Goal: Task Accomplishment & Management: Complete application form

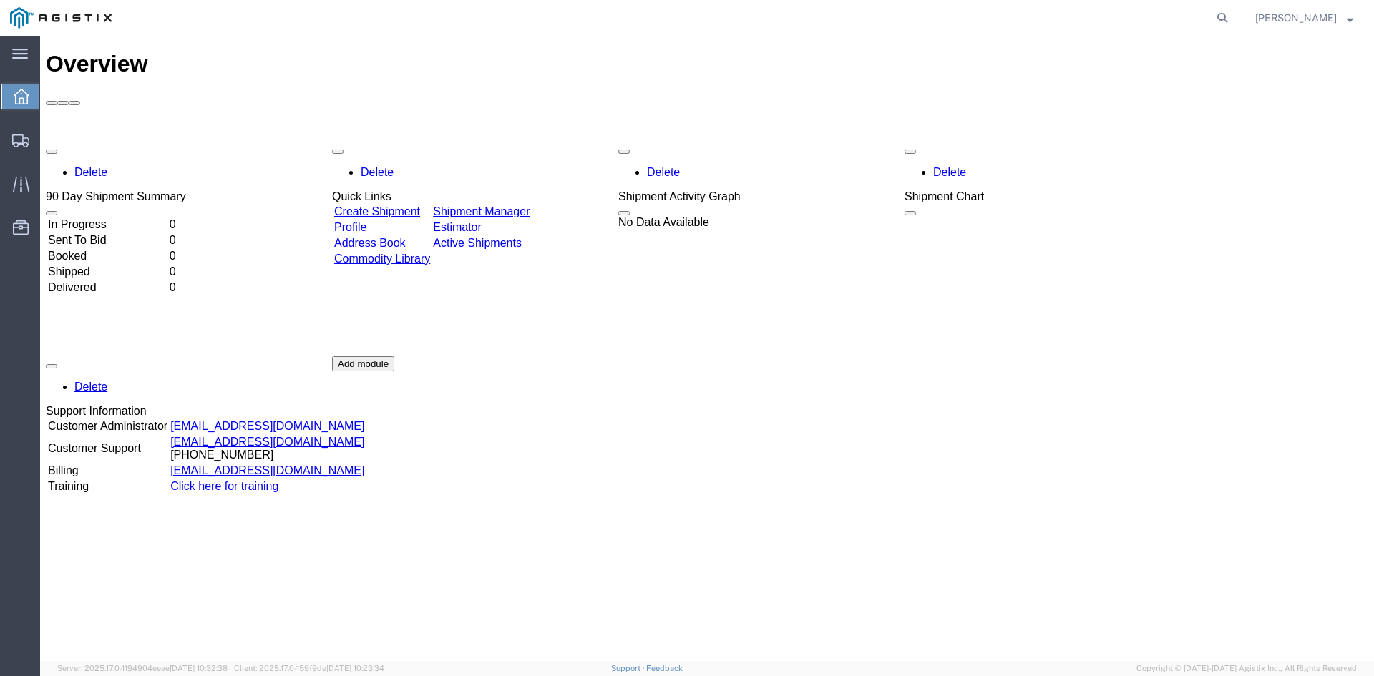
click at [412, 205] on link "Create Shipment" at bounding box center [377, 211] width 86 height 12
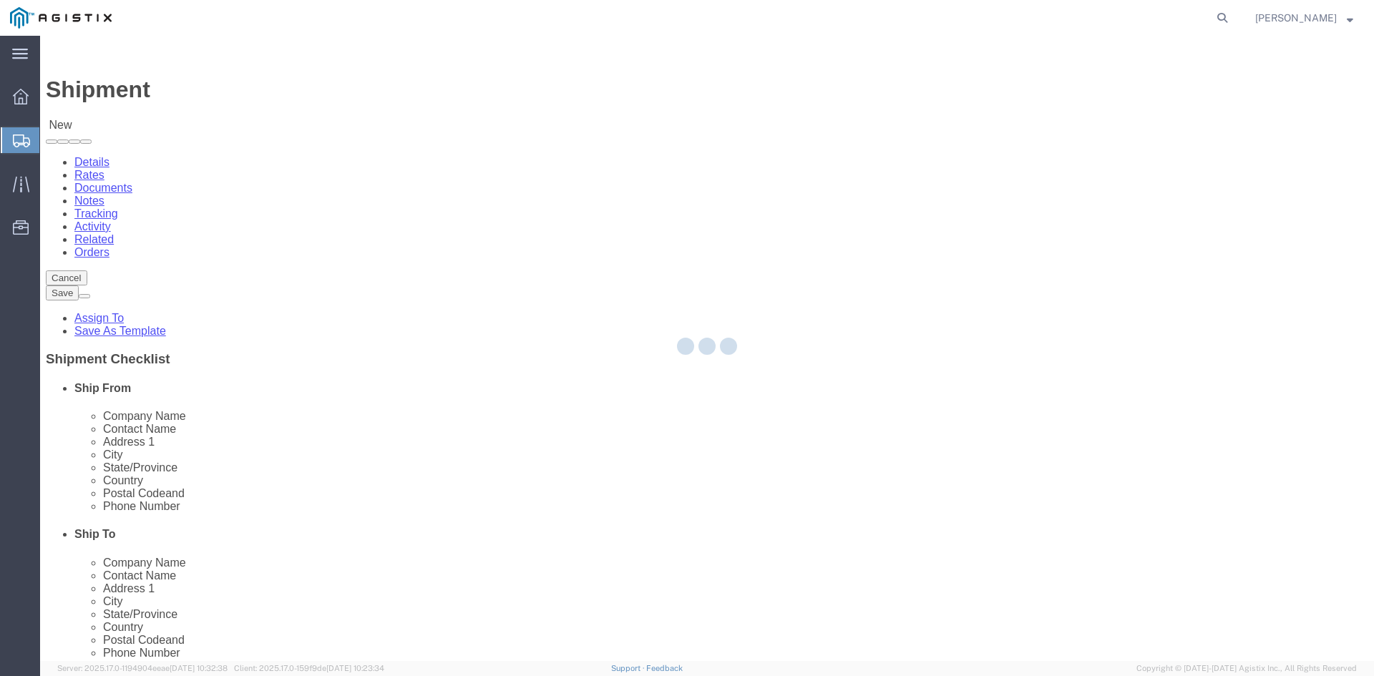
select select
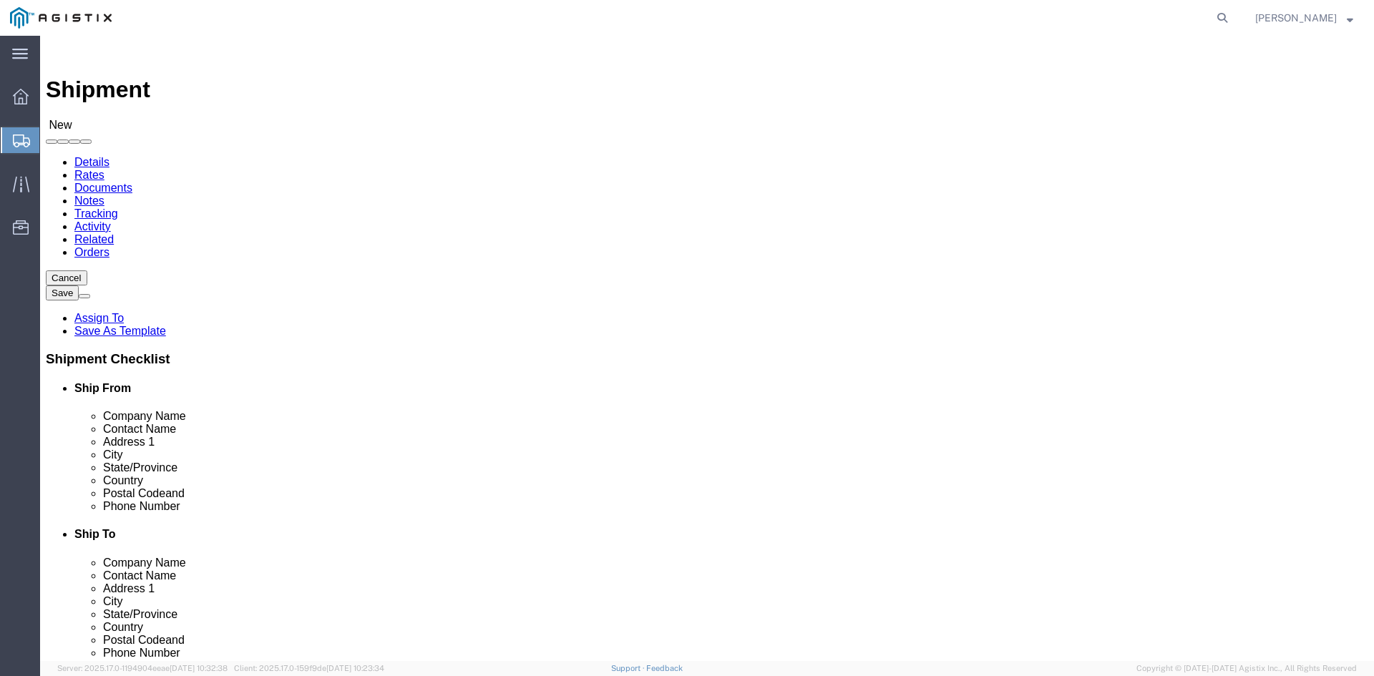
click select "Select Lyncole XIT Grounding PG&E"
select select "9596"
click select "Select Lyncole XIT Grounding PG&E"
select select "PURCHORD"
select select
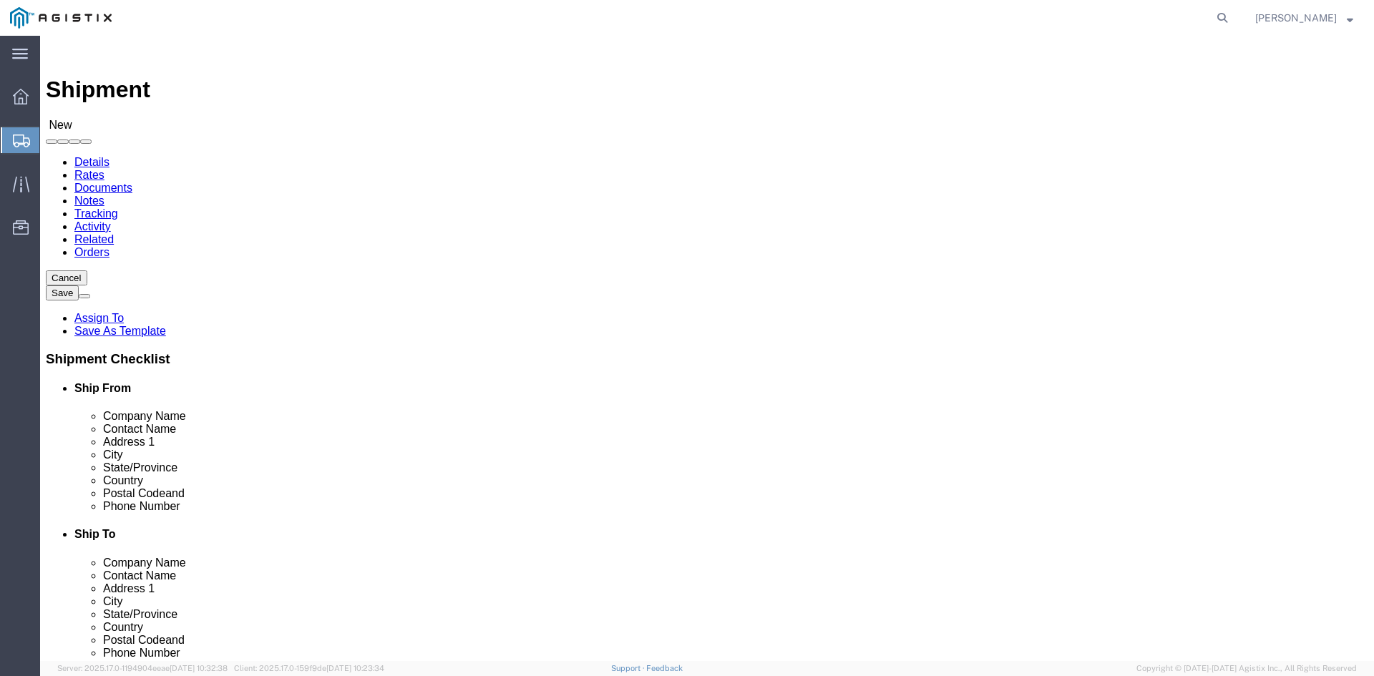
select select
click select "Select All Others [GEOGRAPHIC_DATA] [GEOGRAPHIC_DATA] [GEOGRAPHIC_DATA] [GEOGRA…"
select select "19745"
click select "Select All Others [GEOGRAPHIC_DATA] [GEOGRAPHIC_DATA] [GEOGRAPHIC_DATA] [GEOGRA…"
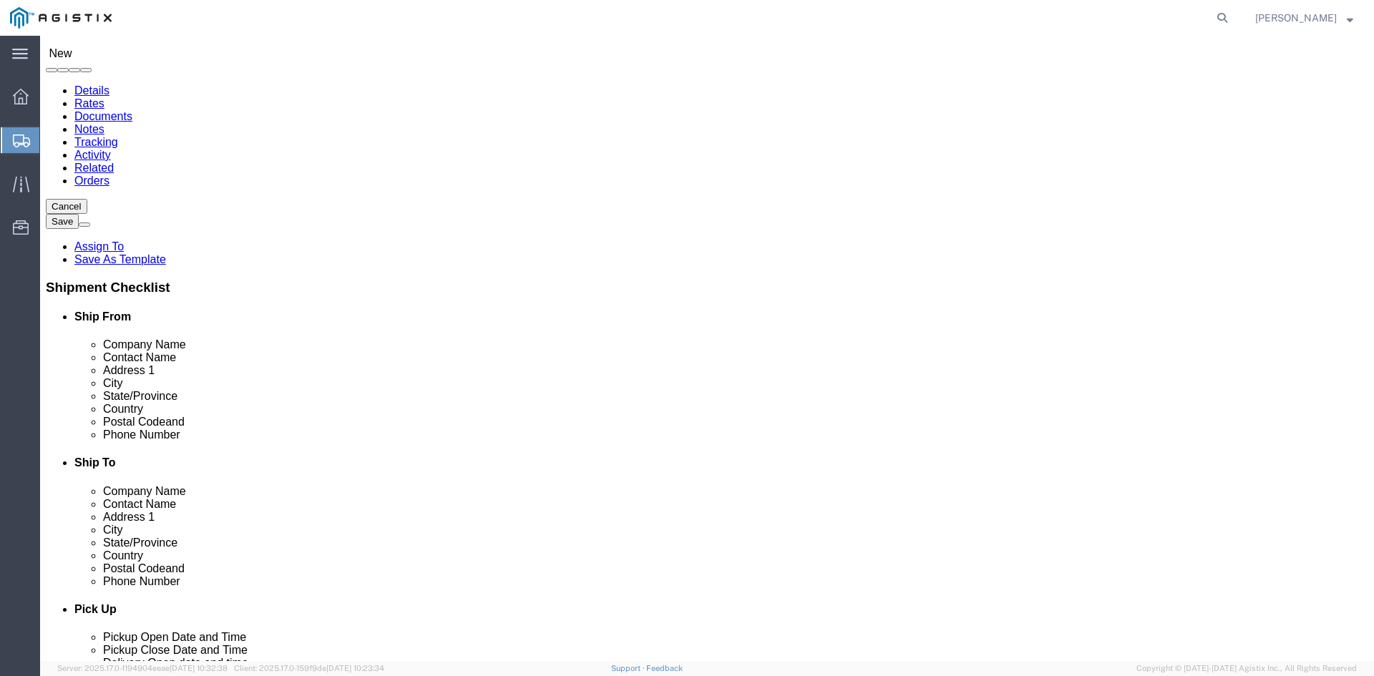
click select "Select Lyncole XIT Grounding PG&E"
select select "105156"
click select "Select Lyncole XIT Grounding PG&E"
select select "CUSTREF"
select select
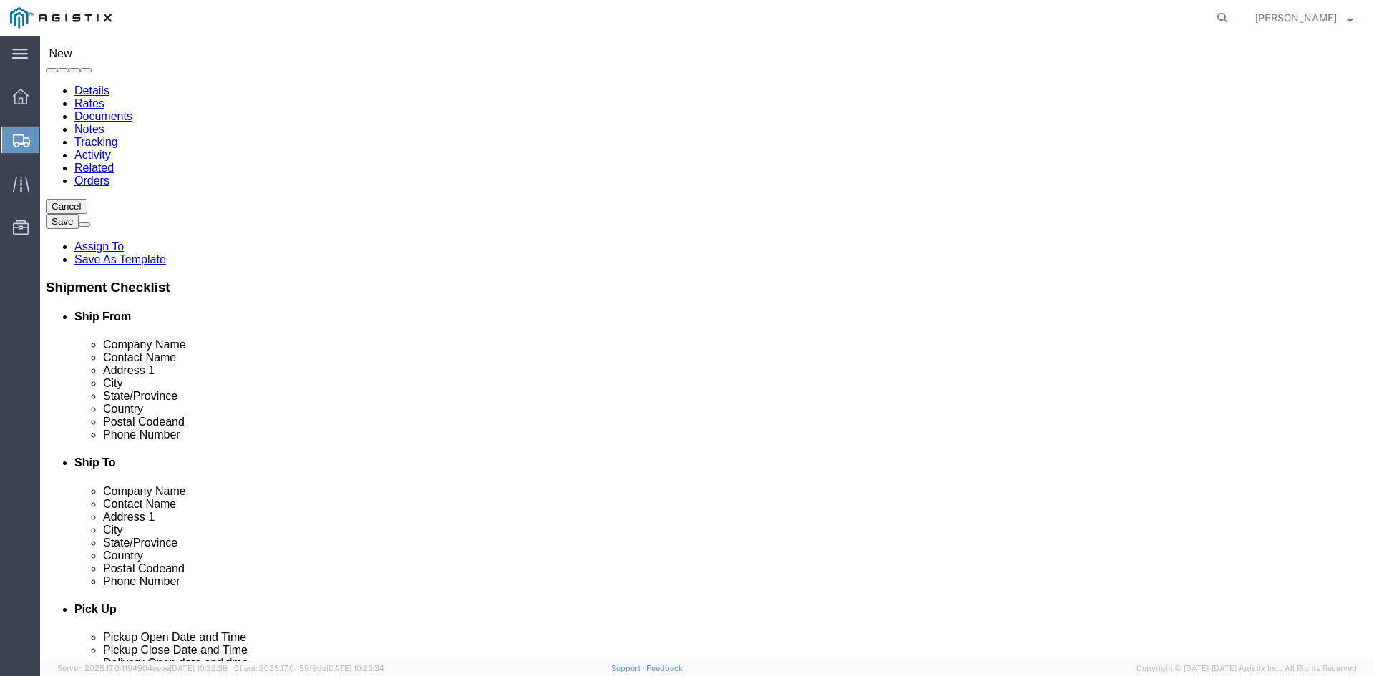
select select
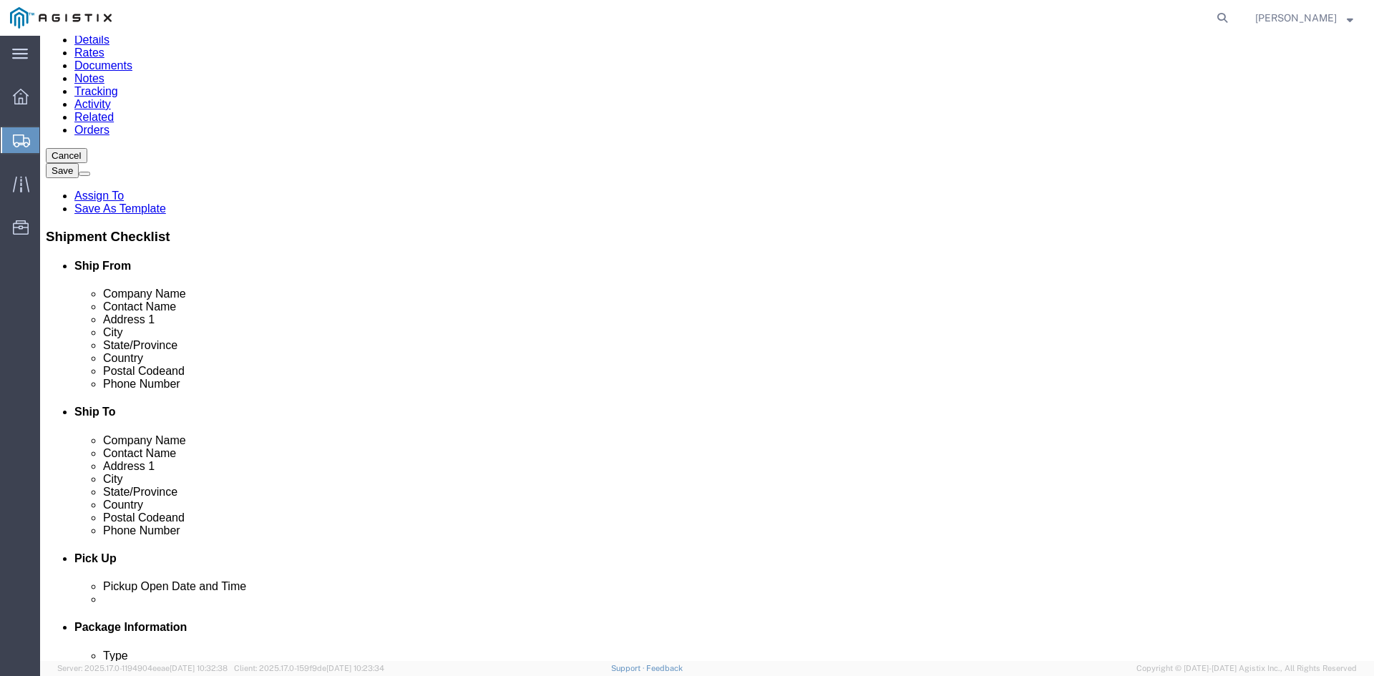
scroll to position [0, 0]
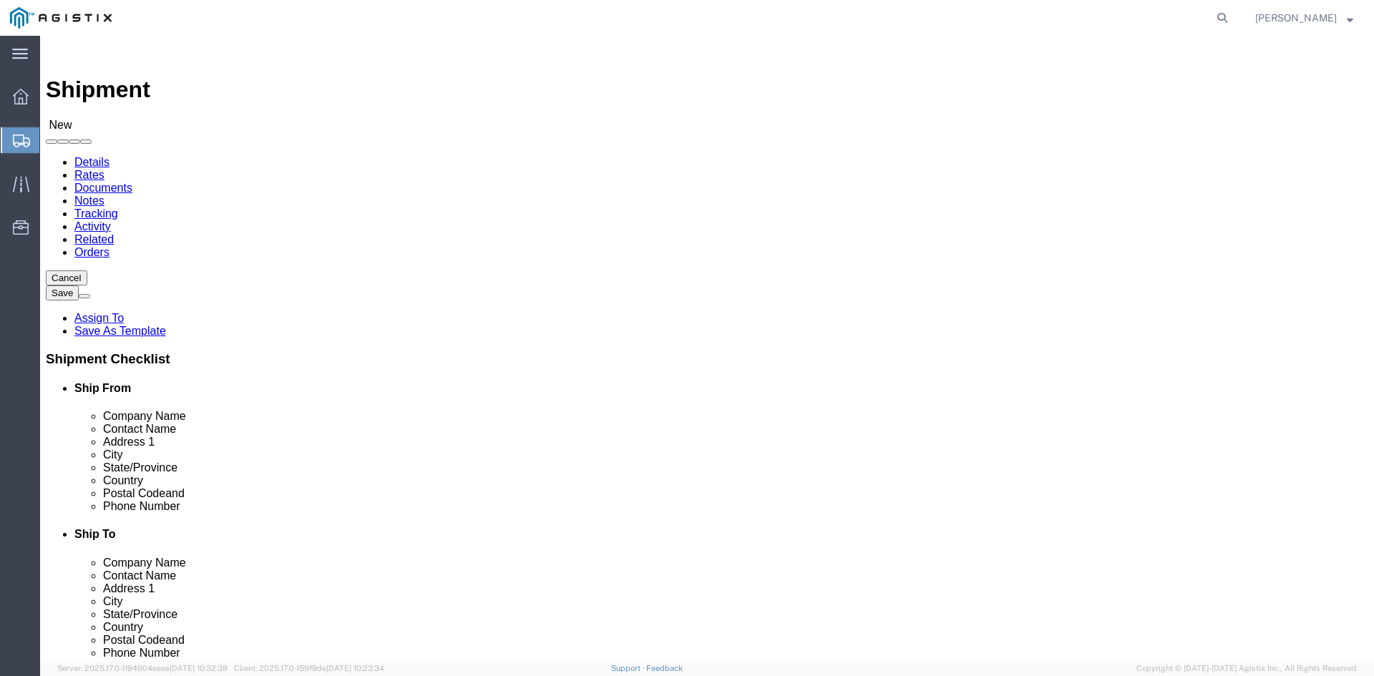
click select "Select Lyncole XIT Grounding PG&E"
select select "9596"
click select "Select Lyncole XIT Grounding PG&E"
select select
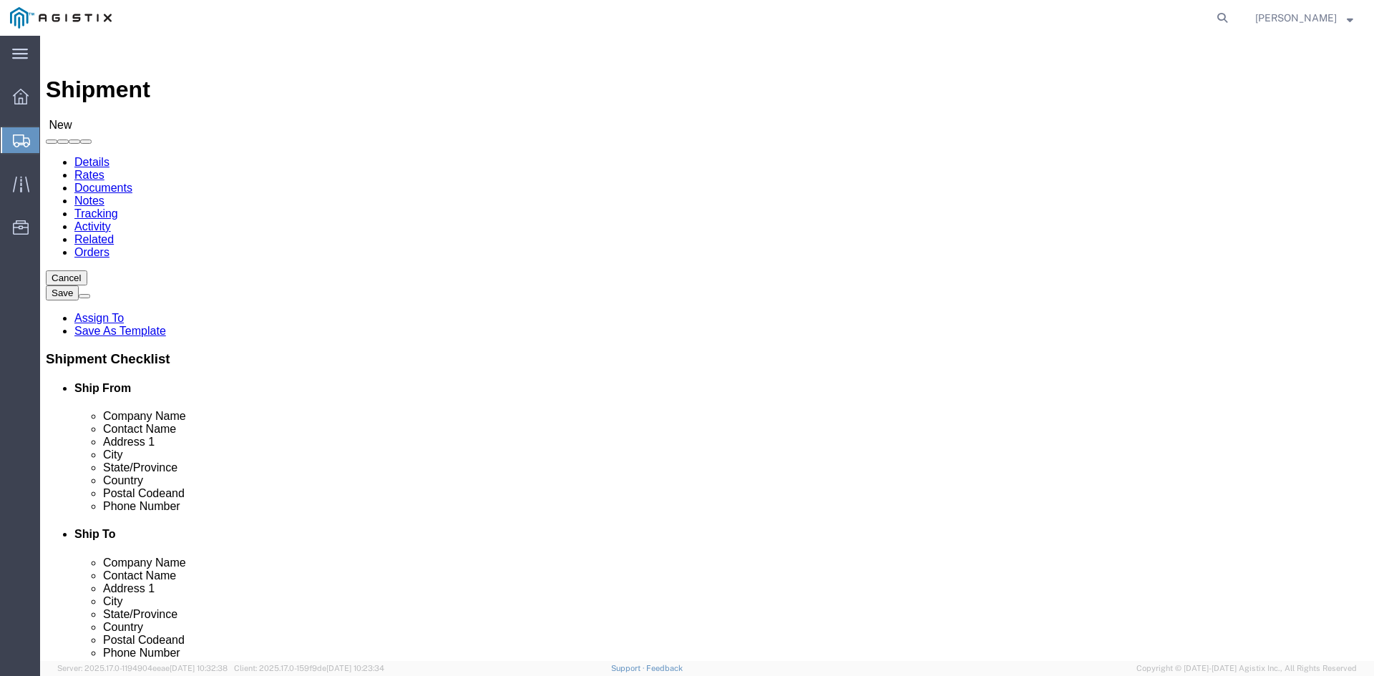
select select "PURCHORD"
click select "Select All Others [GEOGRAPHIC_DATA] [GEOGRAPHIC_DATA] [GEOGRAPHIC_DATA] [GEOGRA…"
select select "19745"
click select "Select All Others [GEOGRAPHIC_DATA] [GEOGRAPHIC_DATA] [GEOGRAPHIC_DATA] [GEOGRA…"
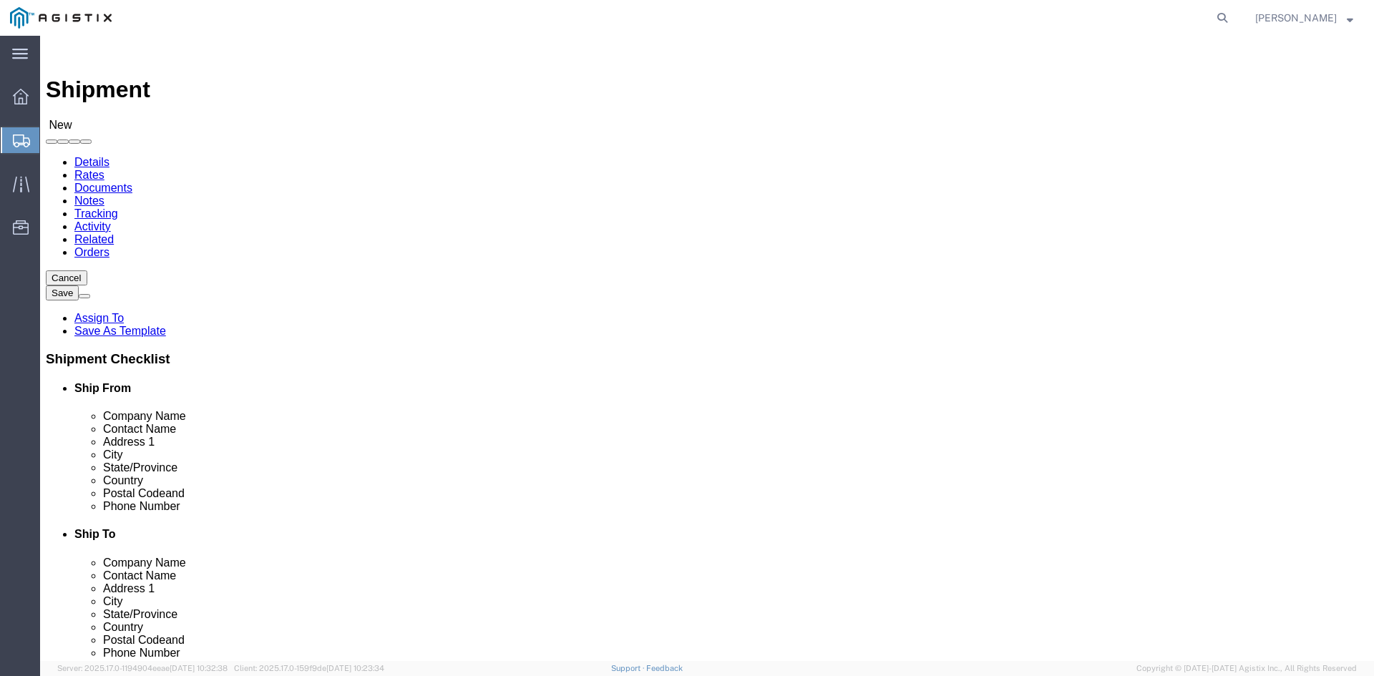
click select "Select Lyncole XIT Grounding PG&E"
select select "105156"
click select "Select Lyncole XIT Grounding PG&E"
select select "CUSTREF"
select select
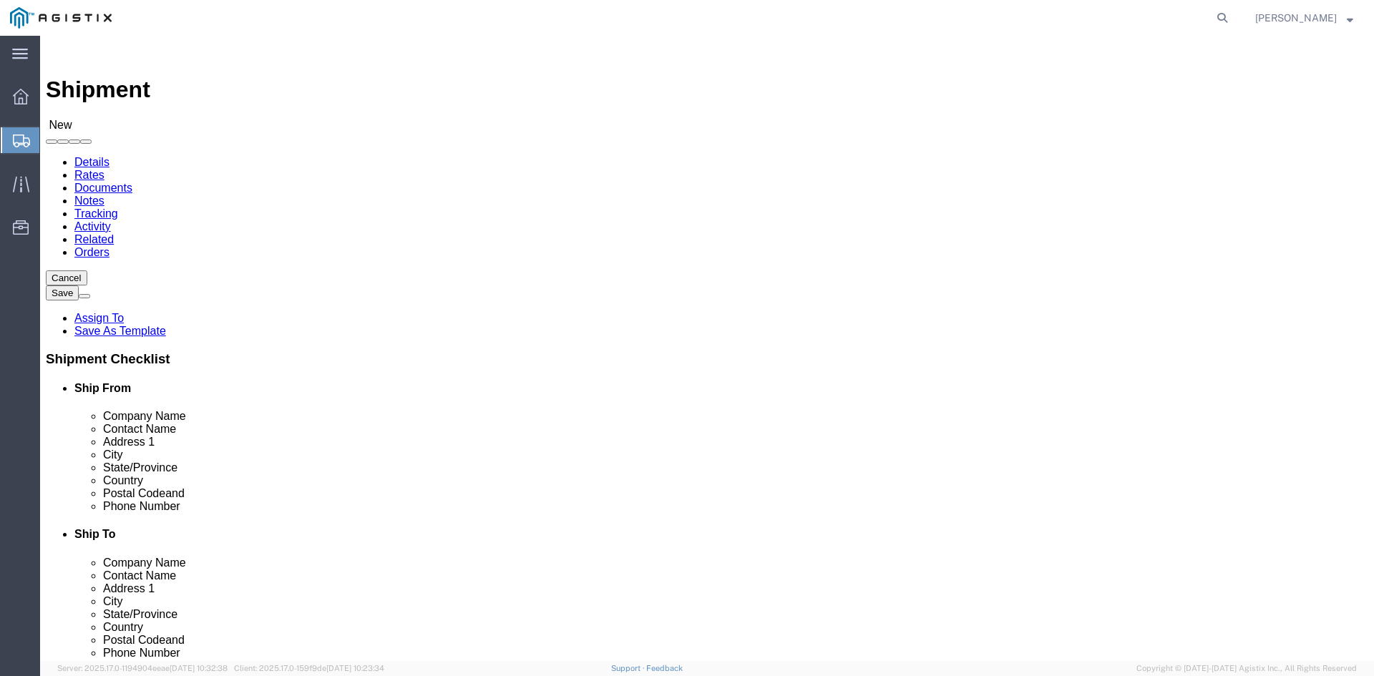
select select
click select "Select Lyncole XIT Grounding PG&E"
select select "9596"
click select "Select Lyncole XIT Grounding PG&E"
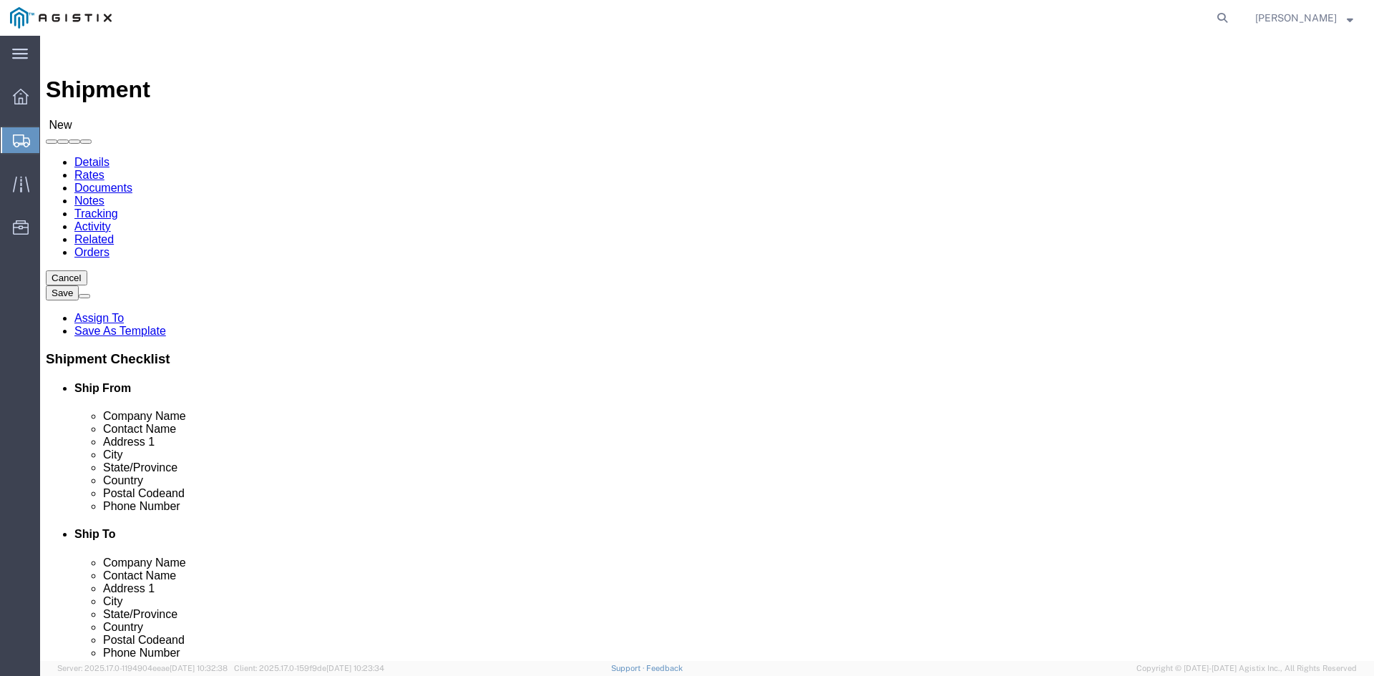
select select "PURCHORD"
select select
click input "text"
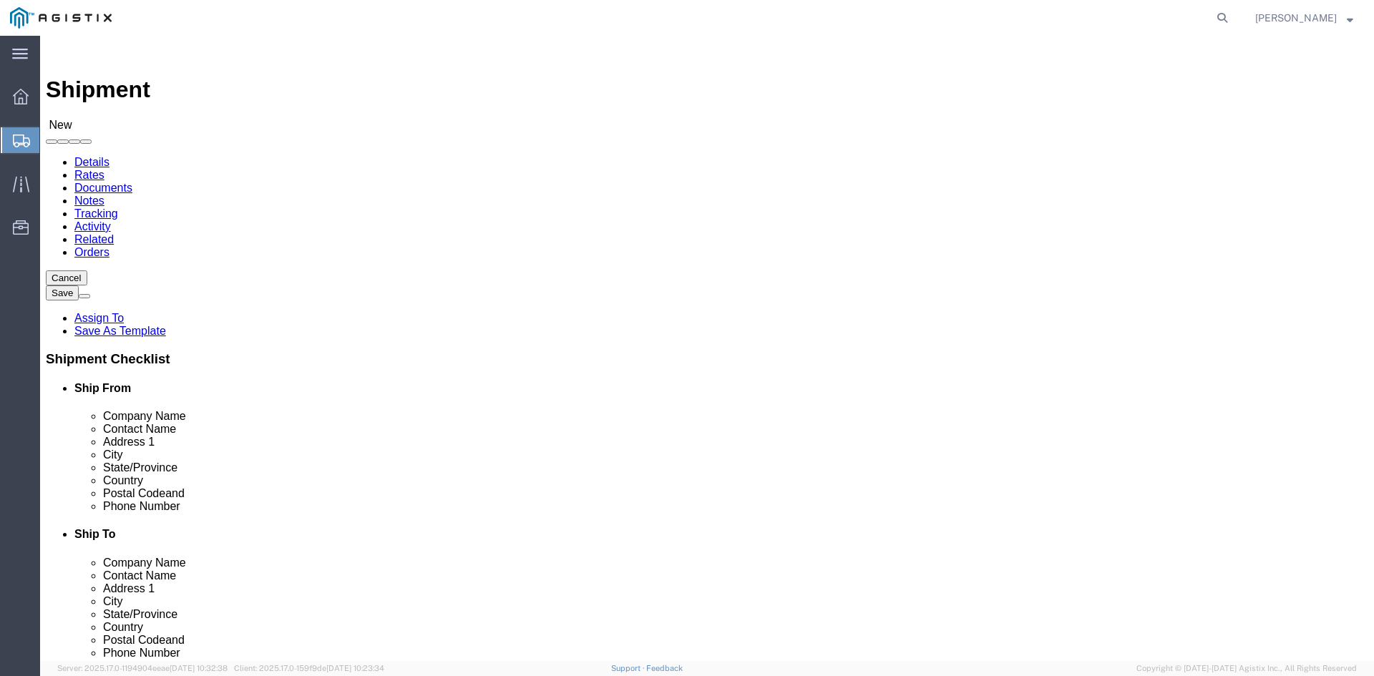
type input "L"
type input "V"
type input "Lyncole"
click select "Select Lyncole XIT Grounding PG&E"
select select "105156"
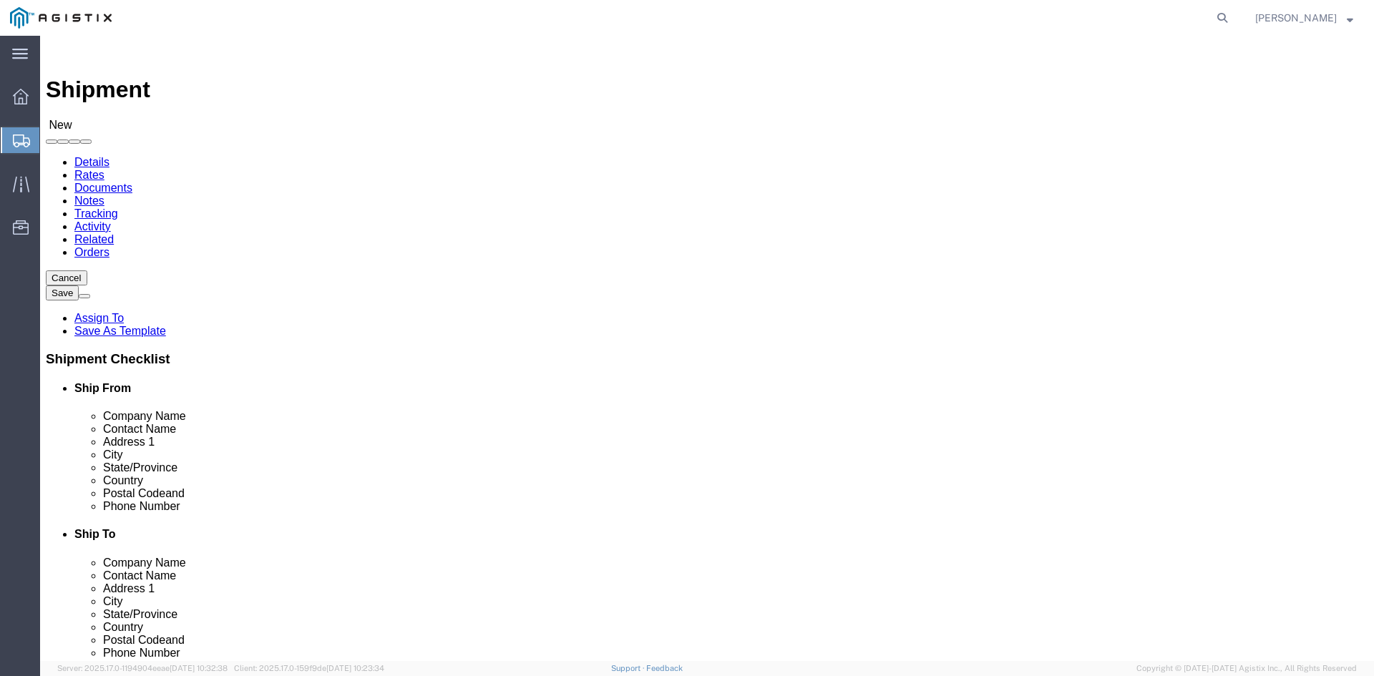
click select "Select Lyncole XIT Grounding PG&E"
select select "CUSTREF"
select select
drag, startPoint x: 249, startPoint y: 379, endPoint x: 153, endPoint y: 383, distance: 96.0
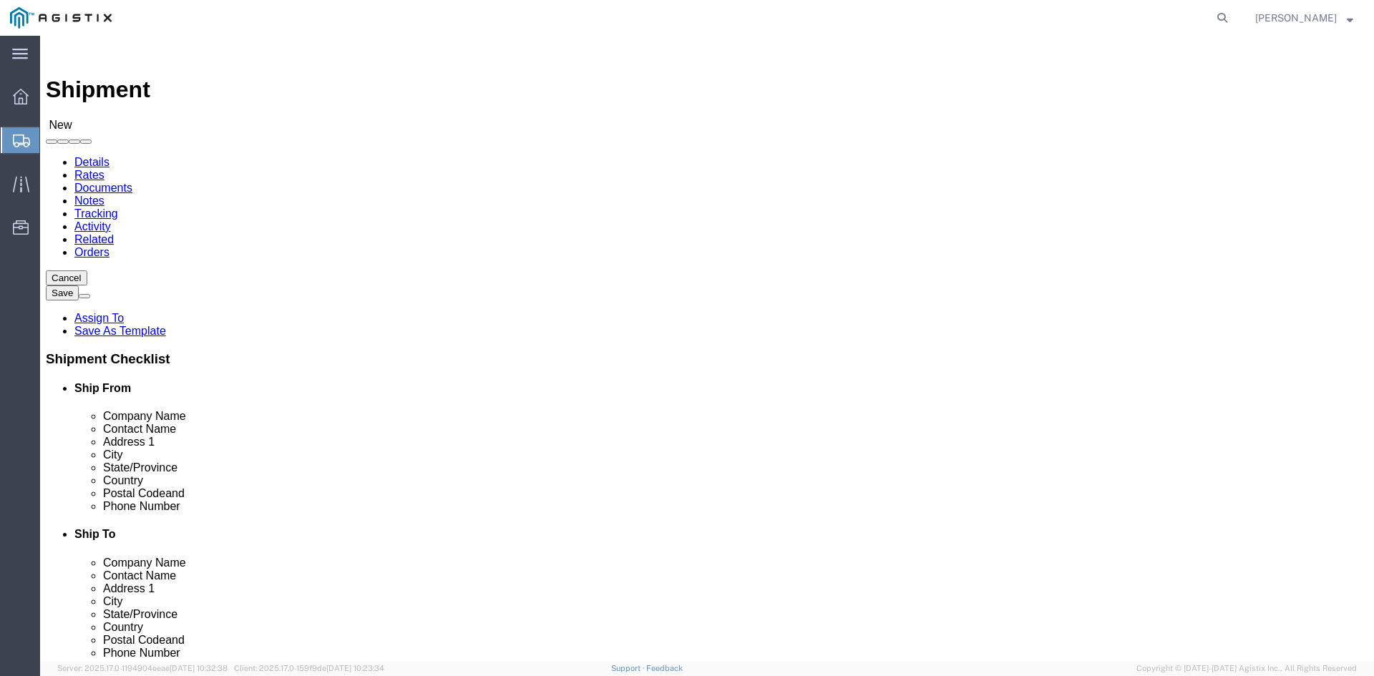
click div "Company Name [PERSON_NAME]"
click input "Lync"
type input "L"
type input "X"
type input "Lyncole"
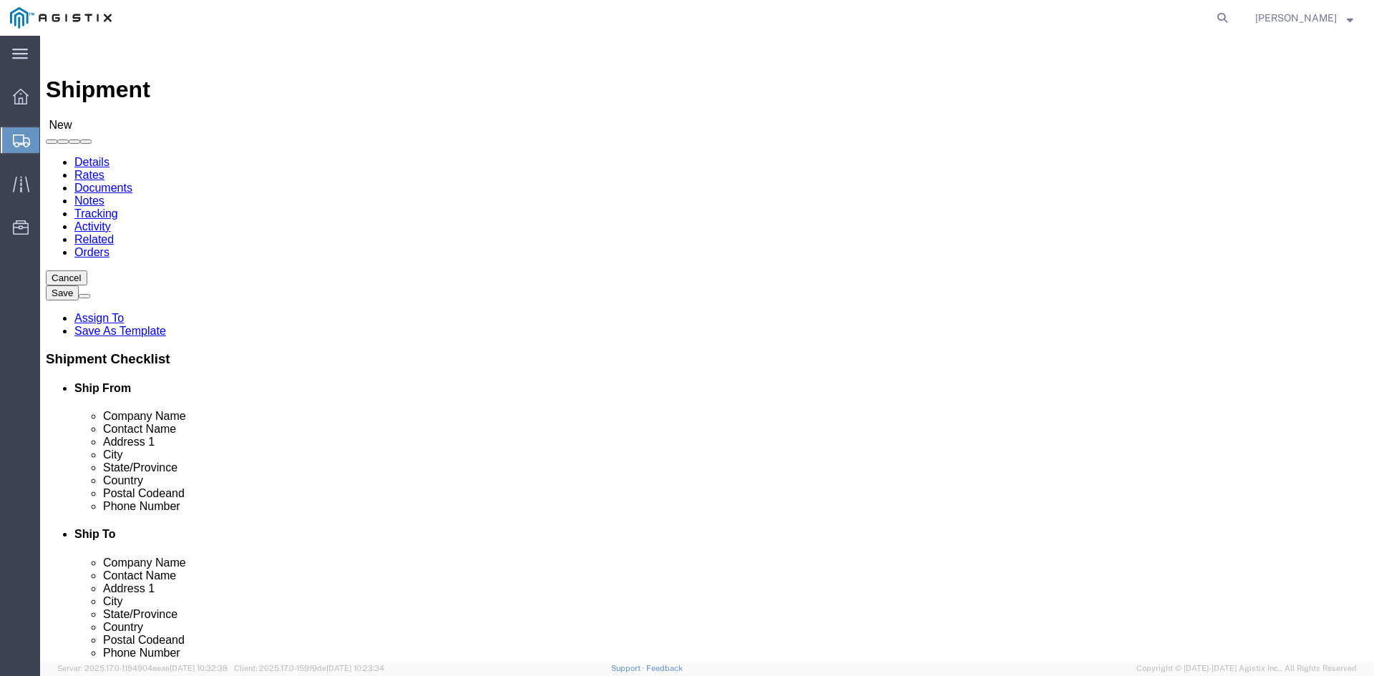
drag, startPoint x: 247, startPoint y: 416, endPoint x: 457, endPoint y: 417, distance: 209.7
click p "- [PERSON_NAME] - ([PERSON_NAME]) [STREET_ADDRESS]"
select select "CA"
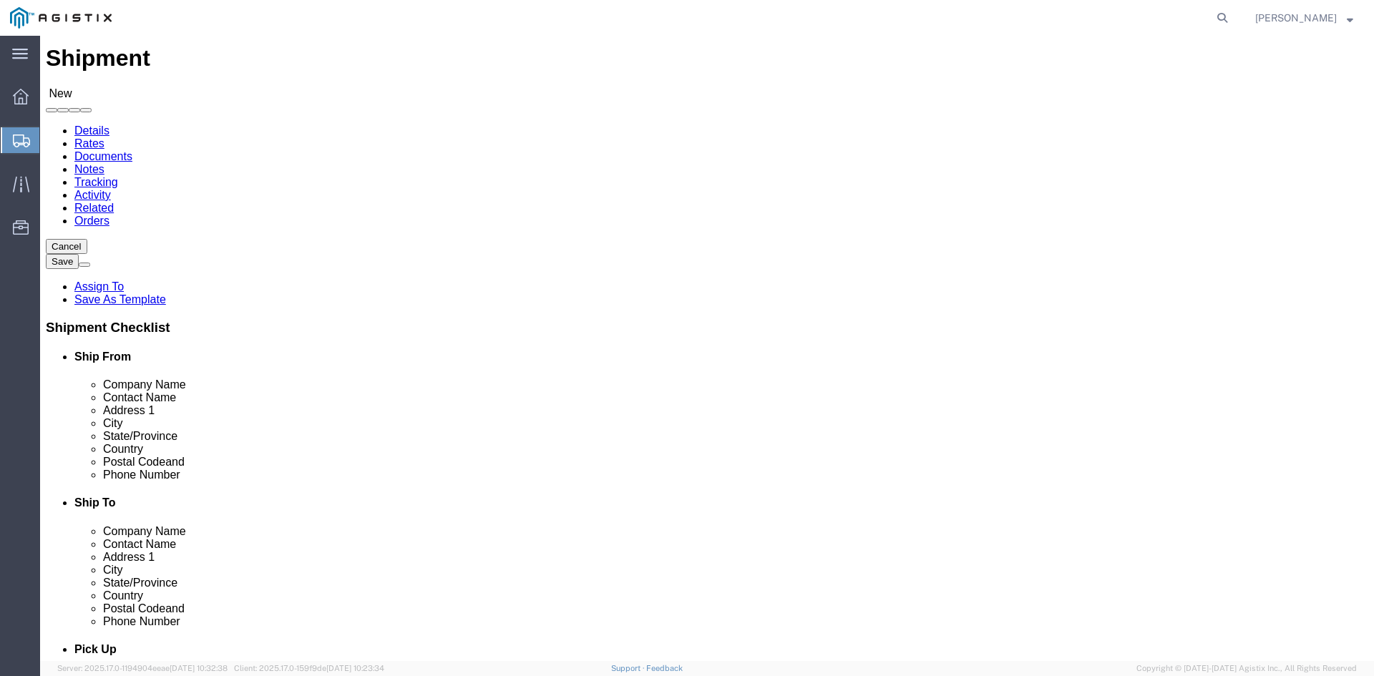
scroll to position [0, 0]
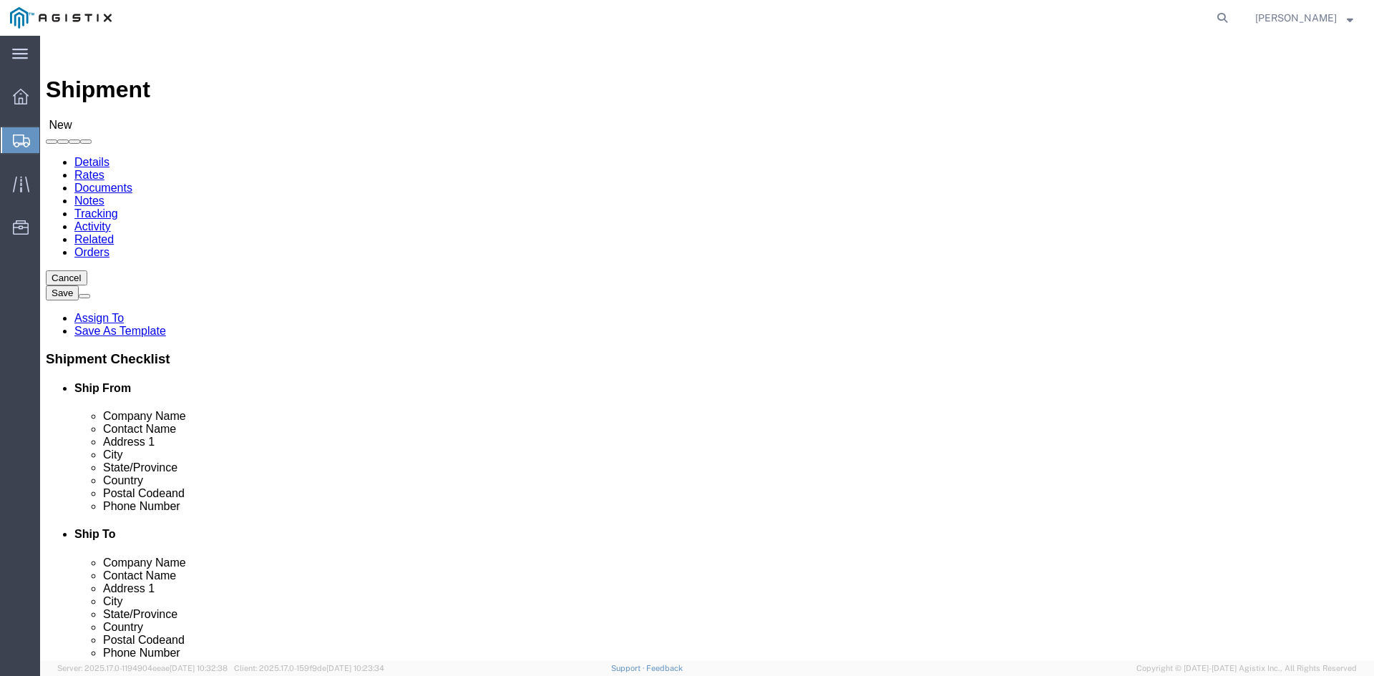
type input "LYNCOLE XIT GROUDING"
drag, startPoint x: 467, startPoint y: 209, endPoint x: 451, endPoint y: 218, distance: 18.6
click select "Select Lyncole XIT Grounding PG&E"
select select "9596"
click select "Select Lyncole XIT Grounding PG&E"
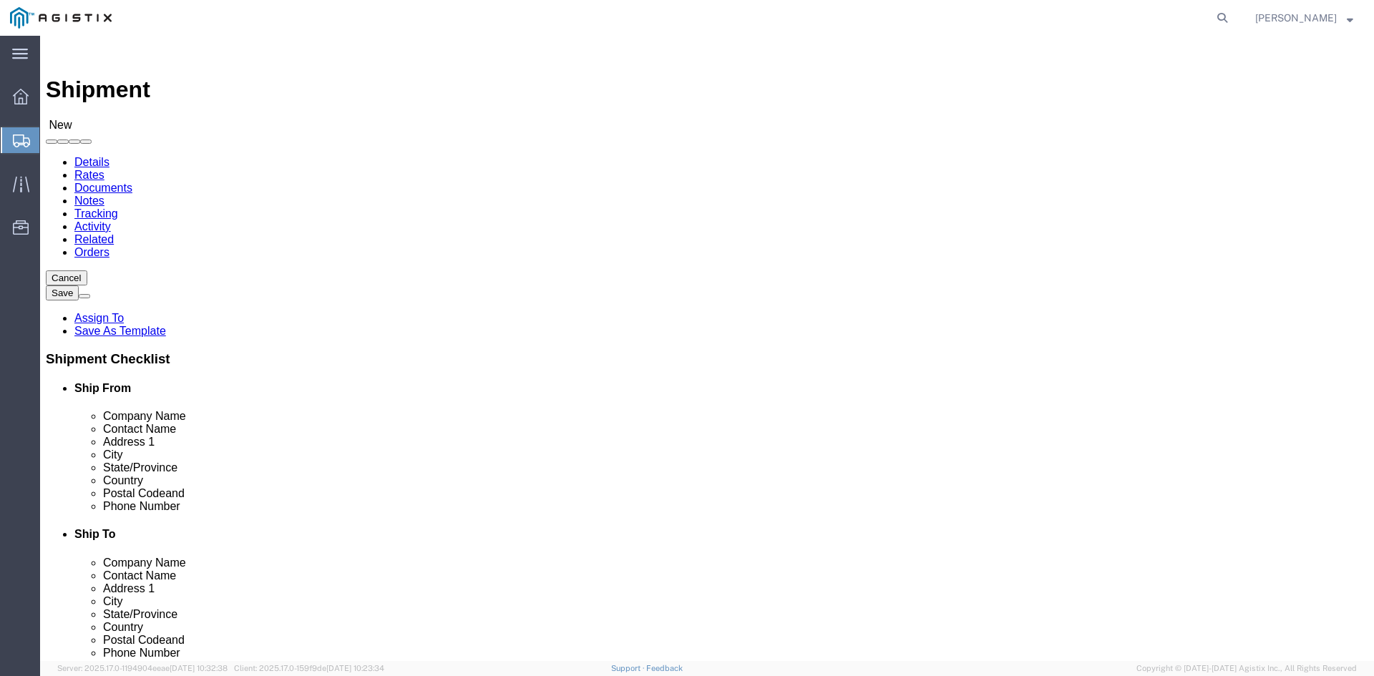
select select "PURCHORD"
select select
click select "Select All Others [GEOGRAPHIC_DATA] [GEOGRAPHIC_DATA] [GEOGRAPHIC_DATA] [GEOGRA…"
select select "19745"
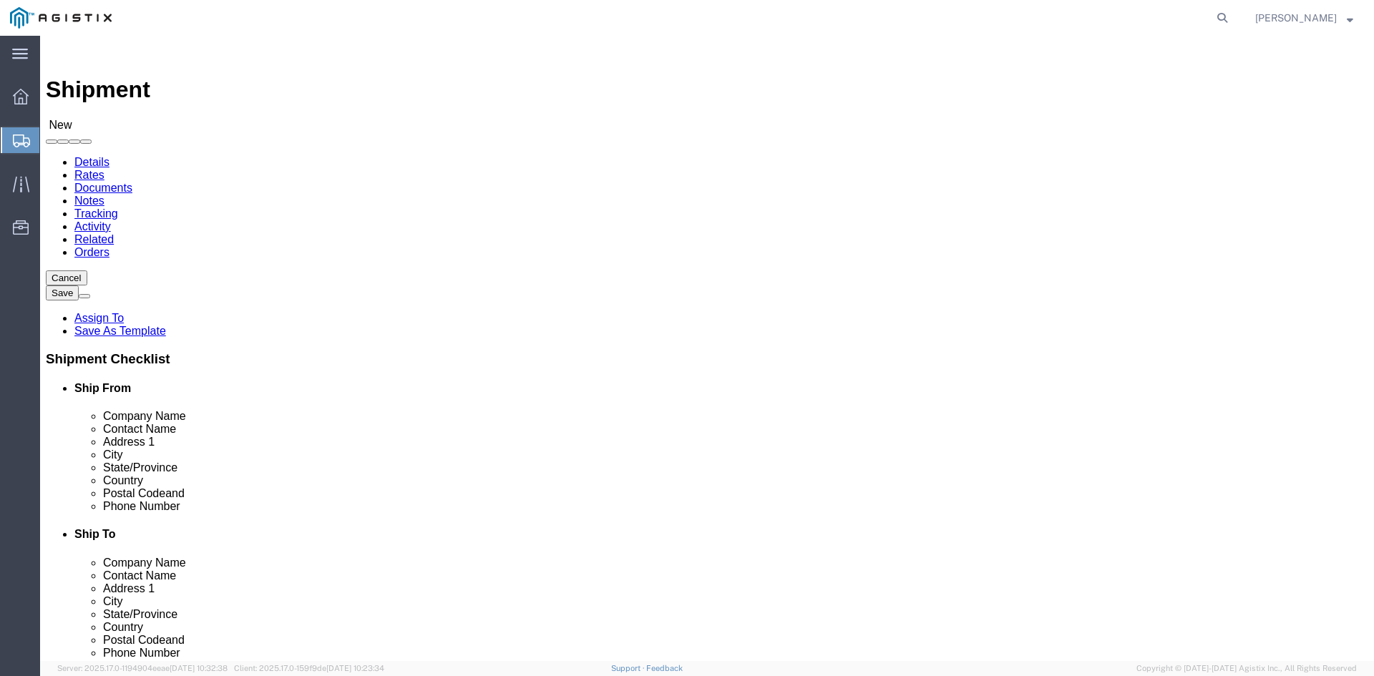
click select "Select All Others [GEOGRAPHIC_DATA] [GEOGRAPHIC_DATA] [GEOGRAPHIC_DATA] [GEOGRA…"
select select "MYPROFILE"
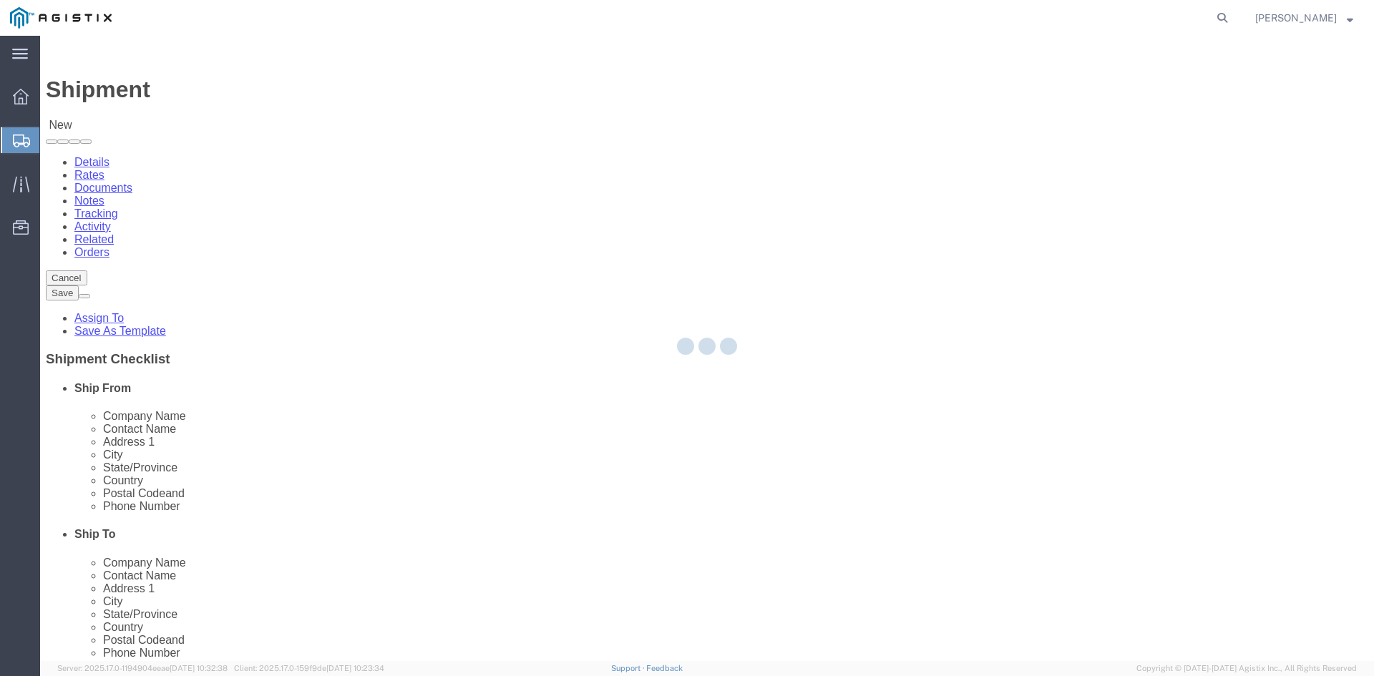
select select "UT"
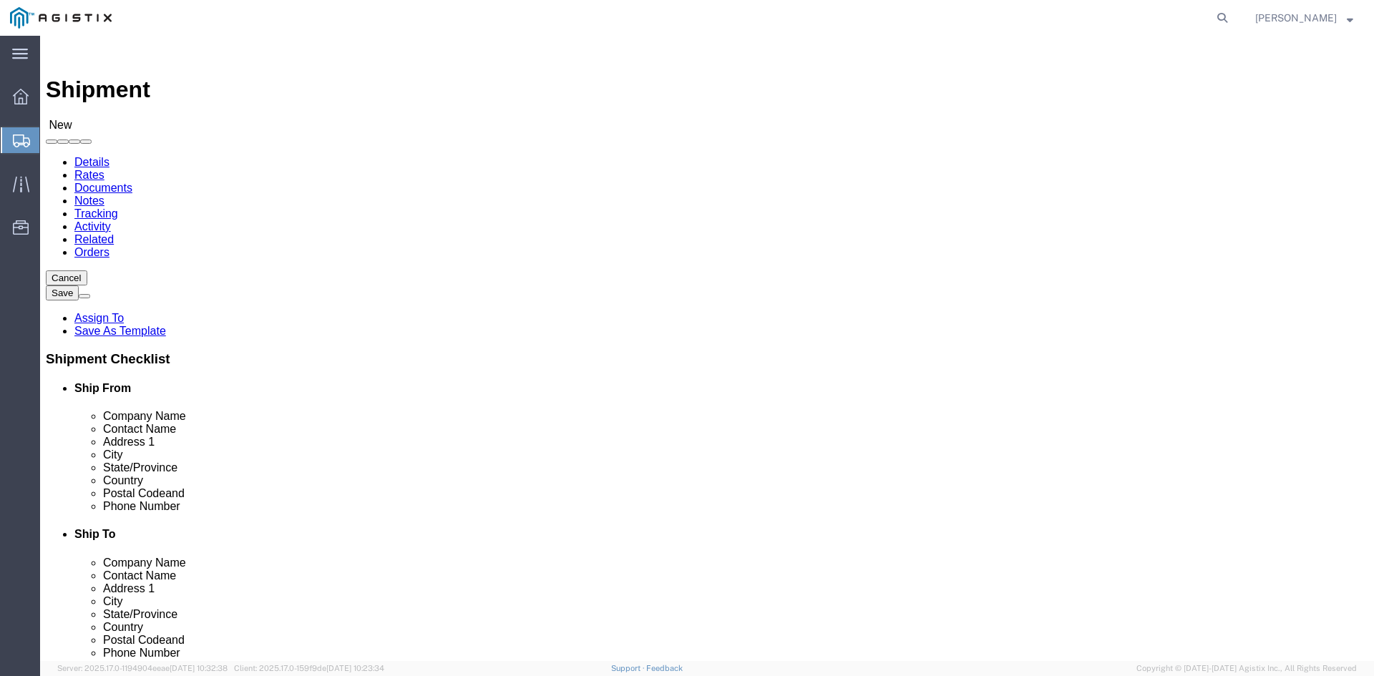
scroll to position [2505, 0]
select select "33363"
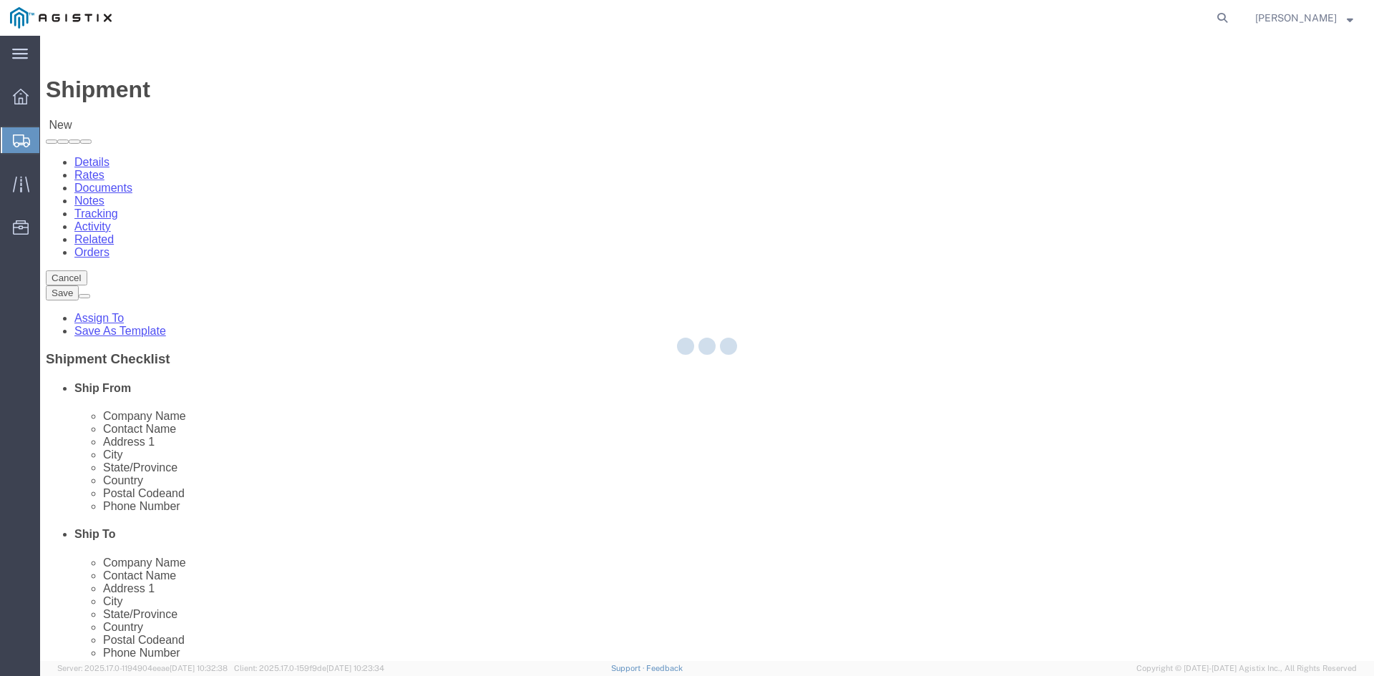
select select "CA"
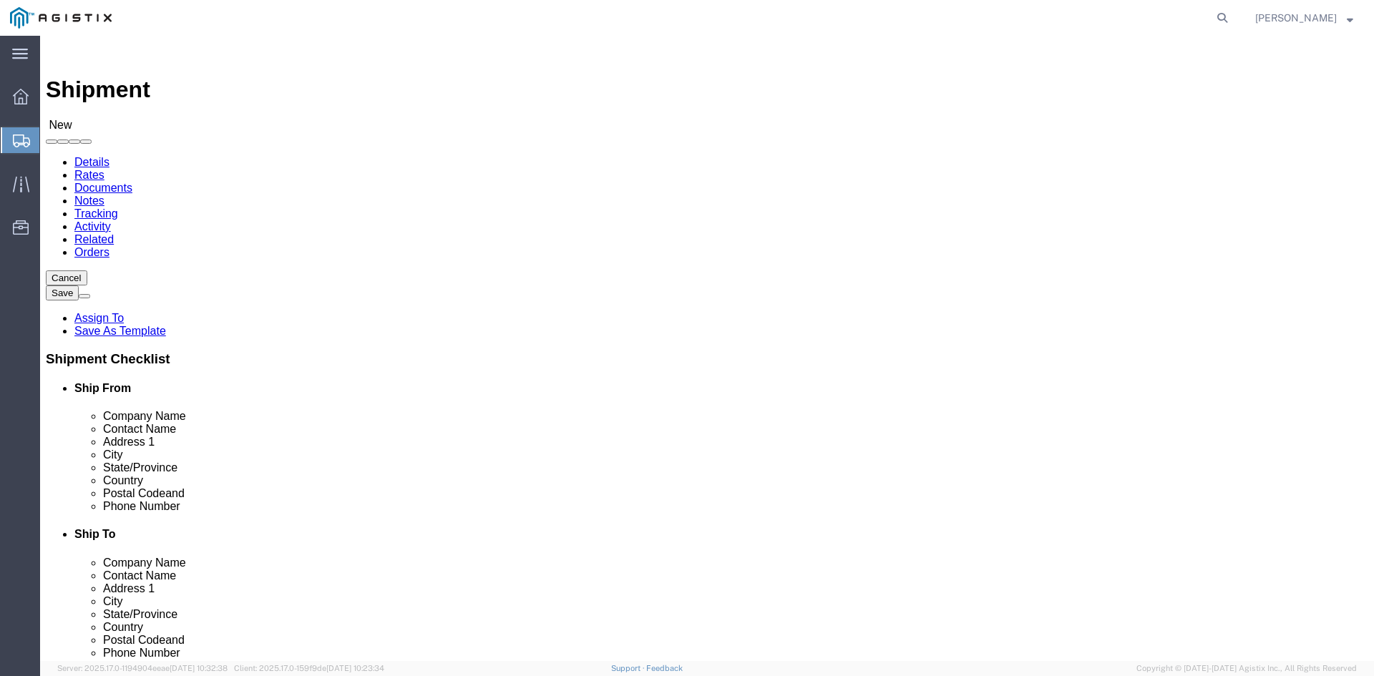
scroll to position [1971, 0]
drag, startPoint x: 872, startPoint y: 323, endPoint x: 698, endPoint y: 329, distance: 174.0
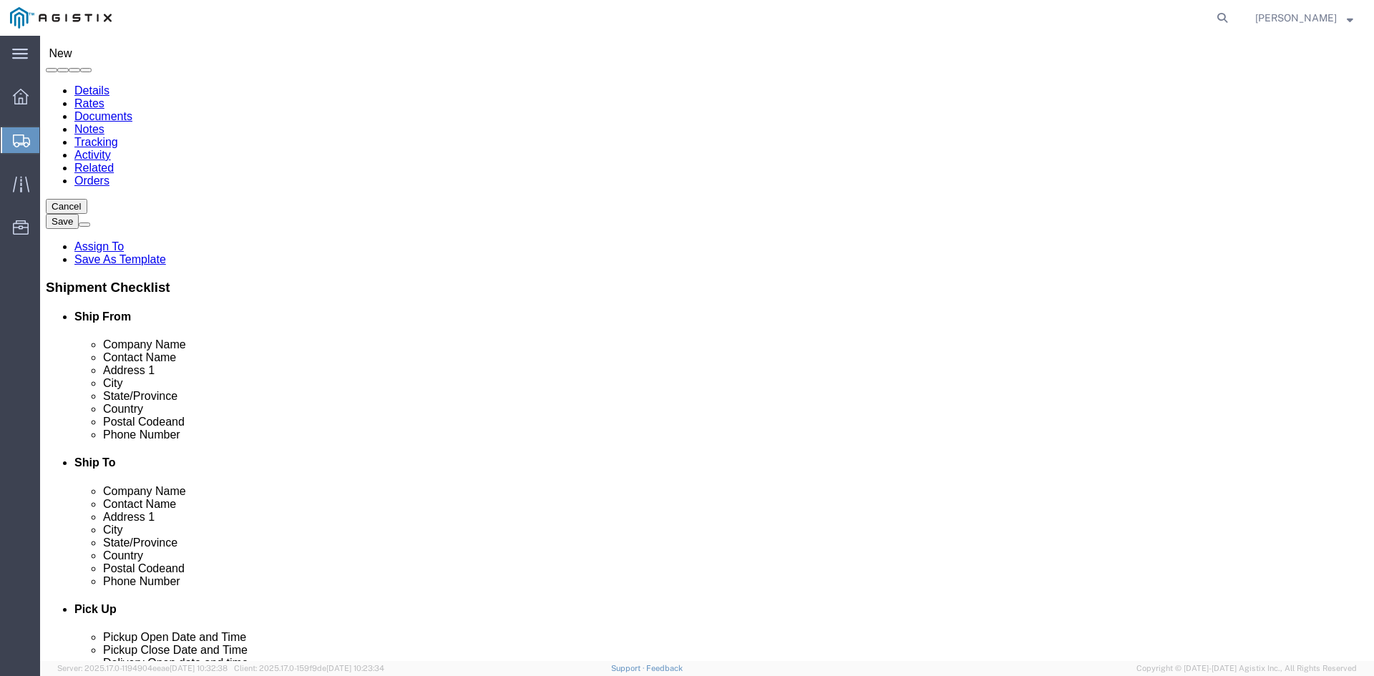
type input "[GEOGRAPHIC_DATA]"
select select "24986"
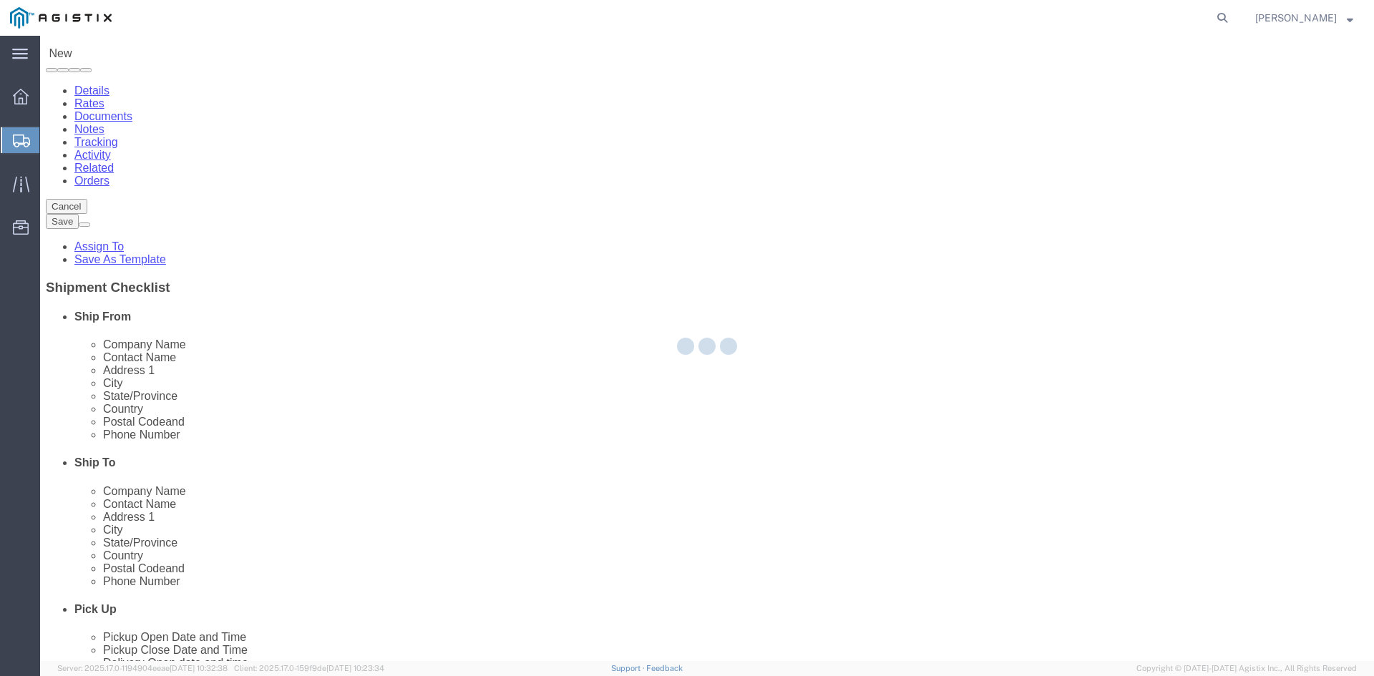
select select "CA"
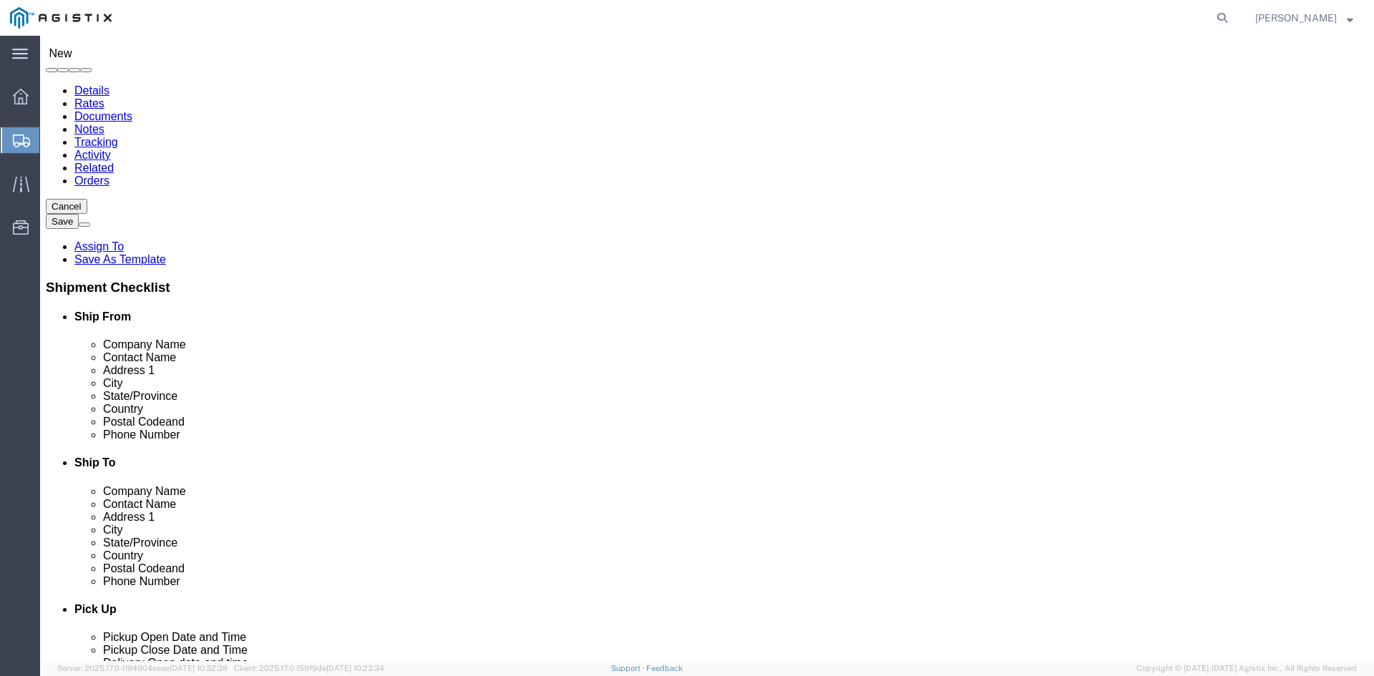
click input "text"
type input "Materials / Receiving"
drag, startPoint x: 860, startPoint y: 366, endPoint x: 962, endPoint y: 523, distance: 187.8
click input "text"
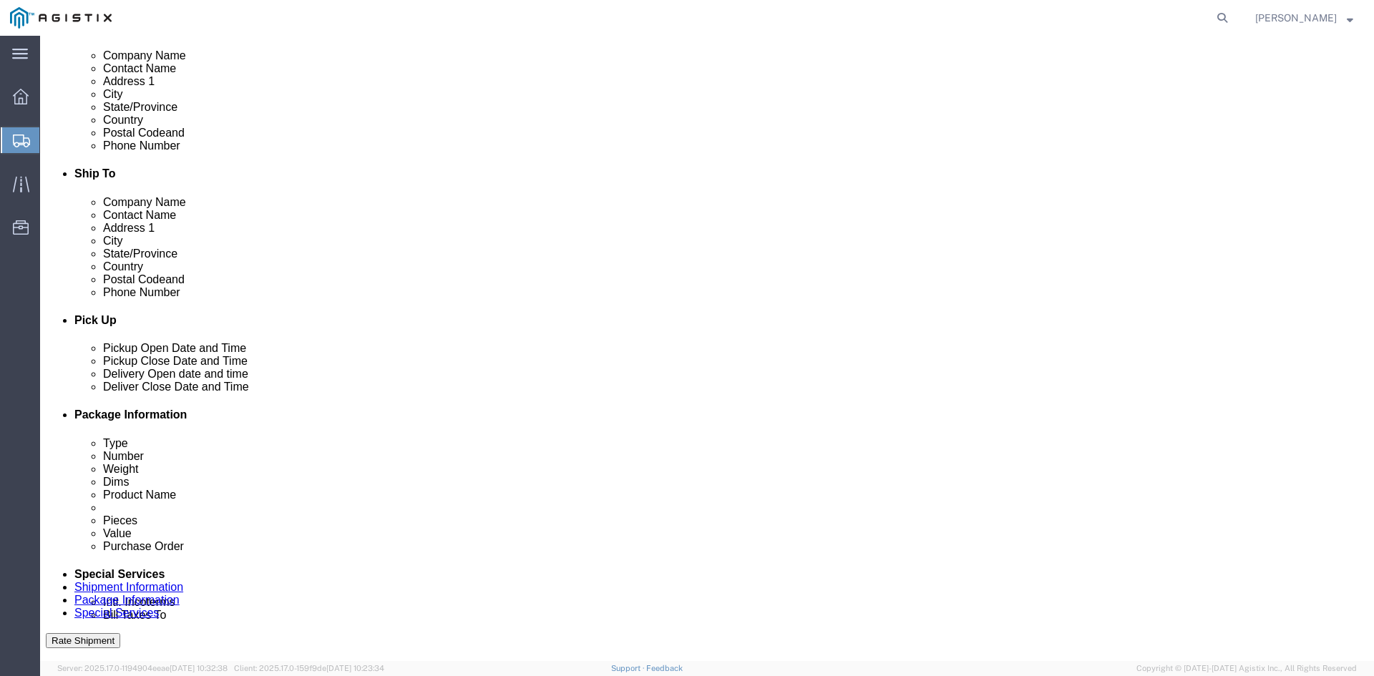
scroll to position [429, 0]
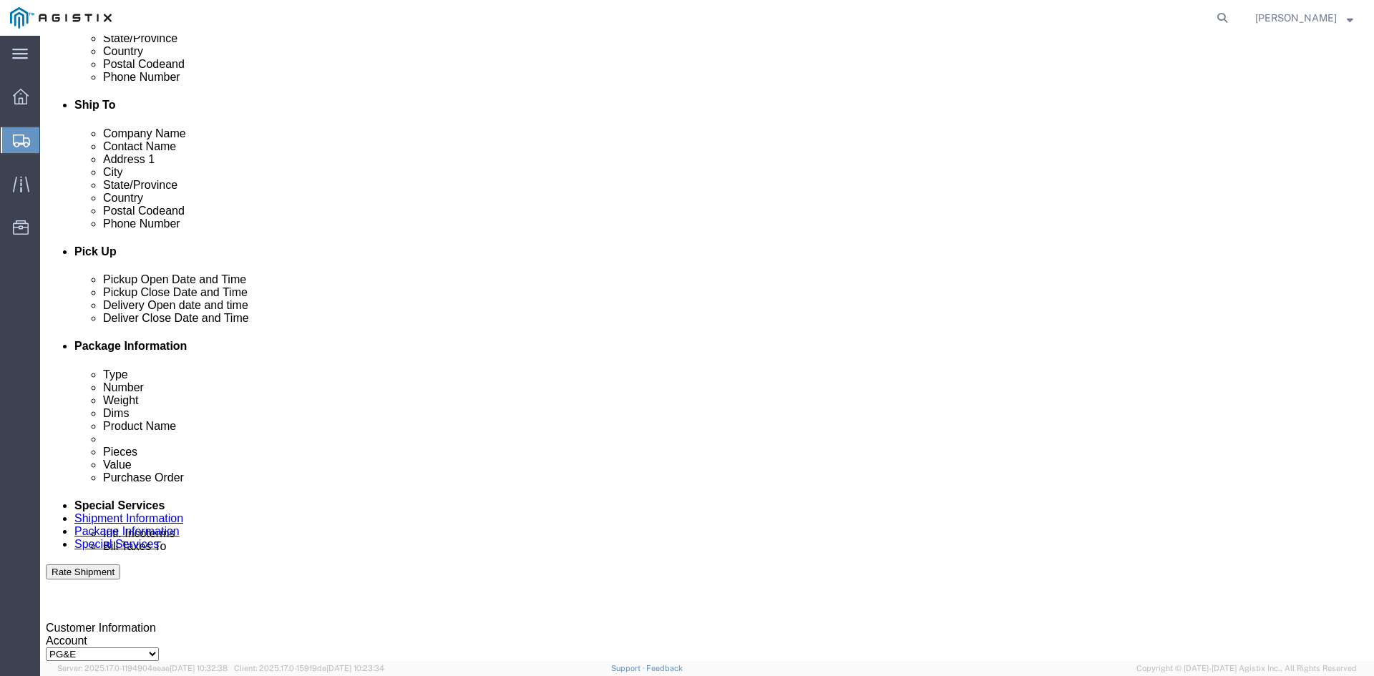
type input "[STREET_ADDRESS]"
select select
click div "[DATE] 11:00 AM"
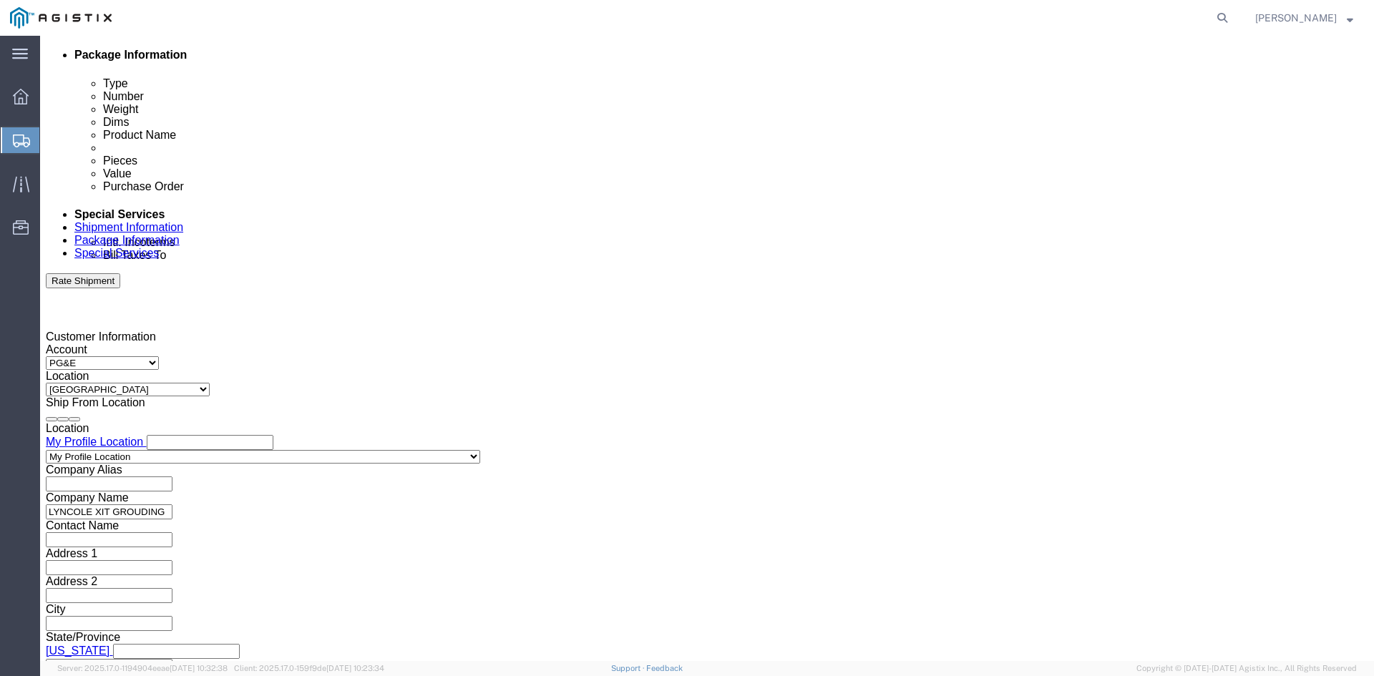
drag, startPoint x: 135, startPoint y: 398, endPoint x: 152, endPoint y: 401, distance: 17.4
click input "11:00 AM"
type input "8:00 AM"
click button "Apply"
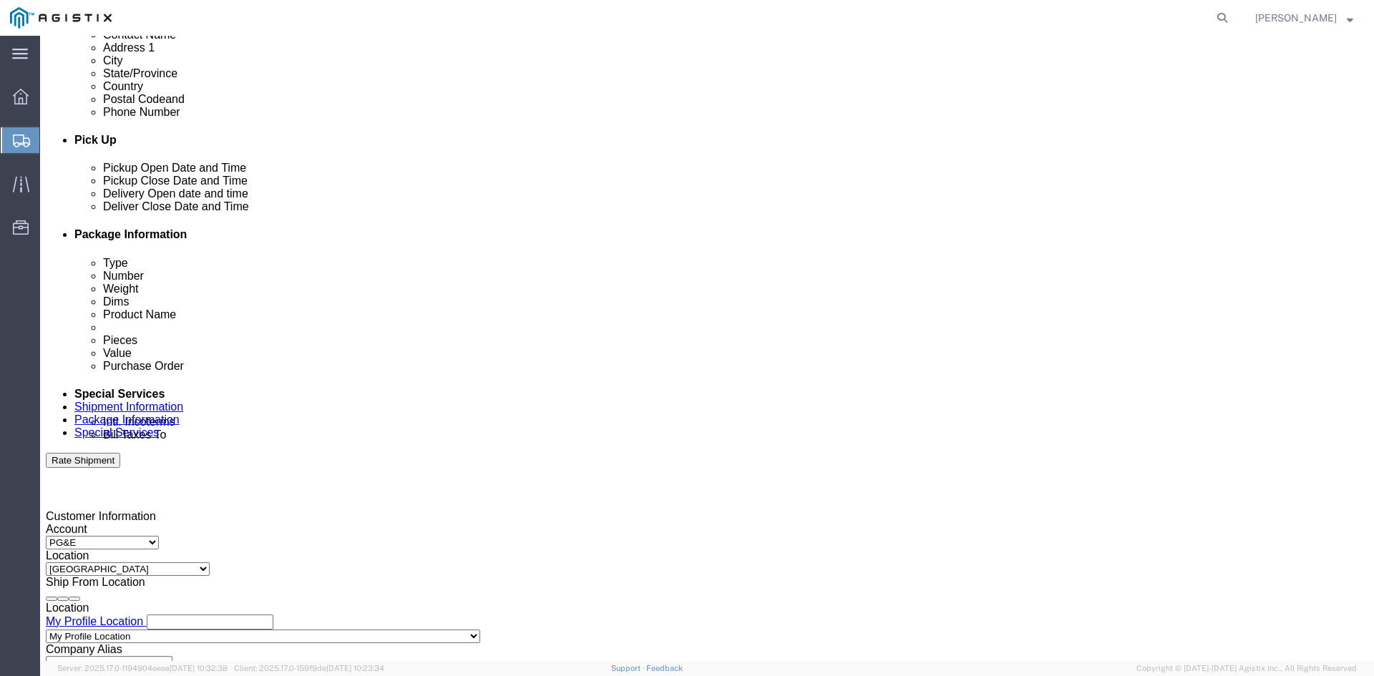
scroll to position [506, 0]
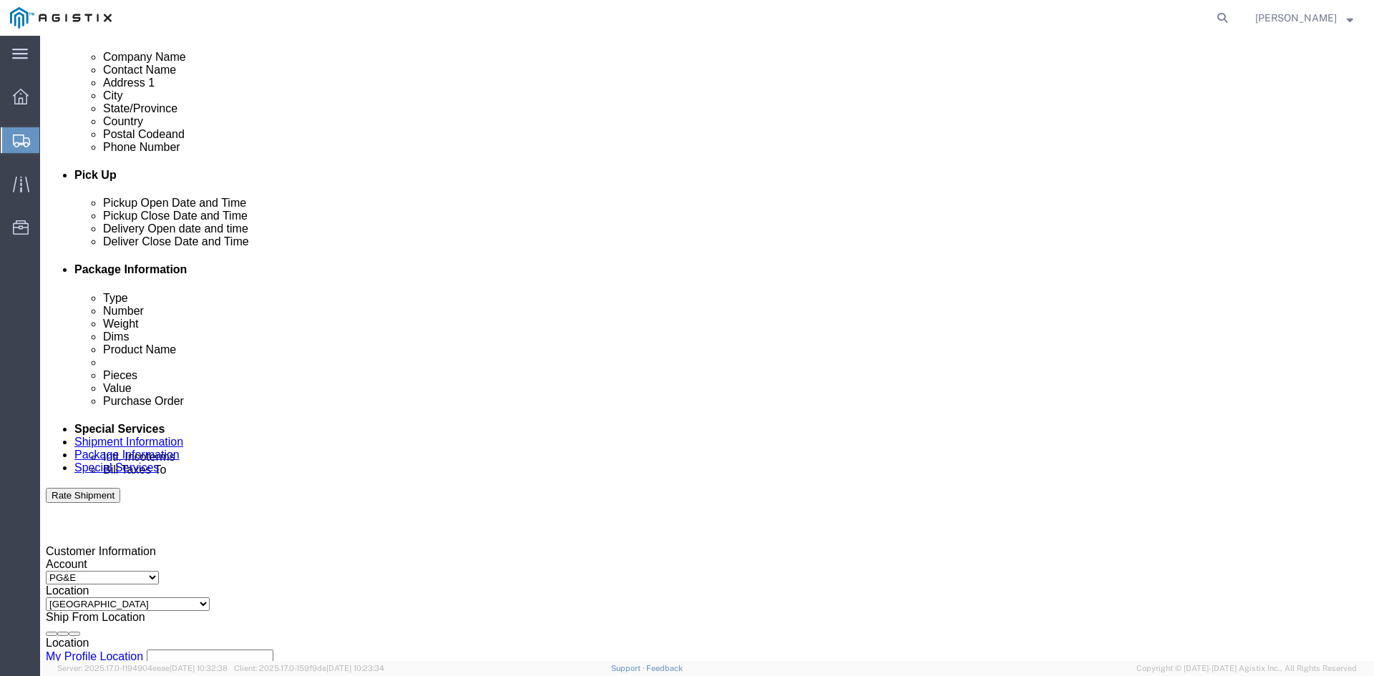
click div "[DATE] 9:00 AM"
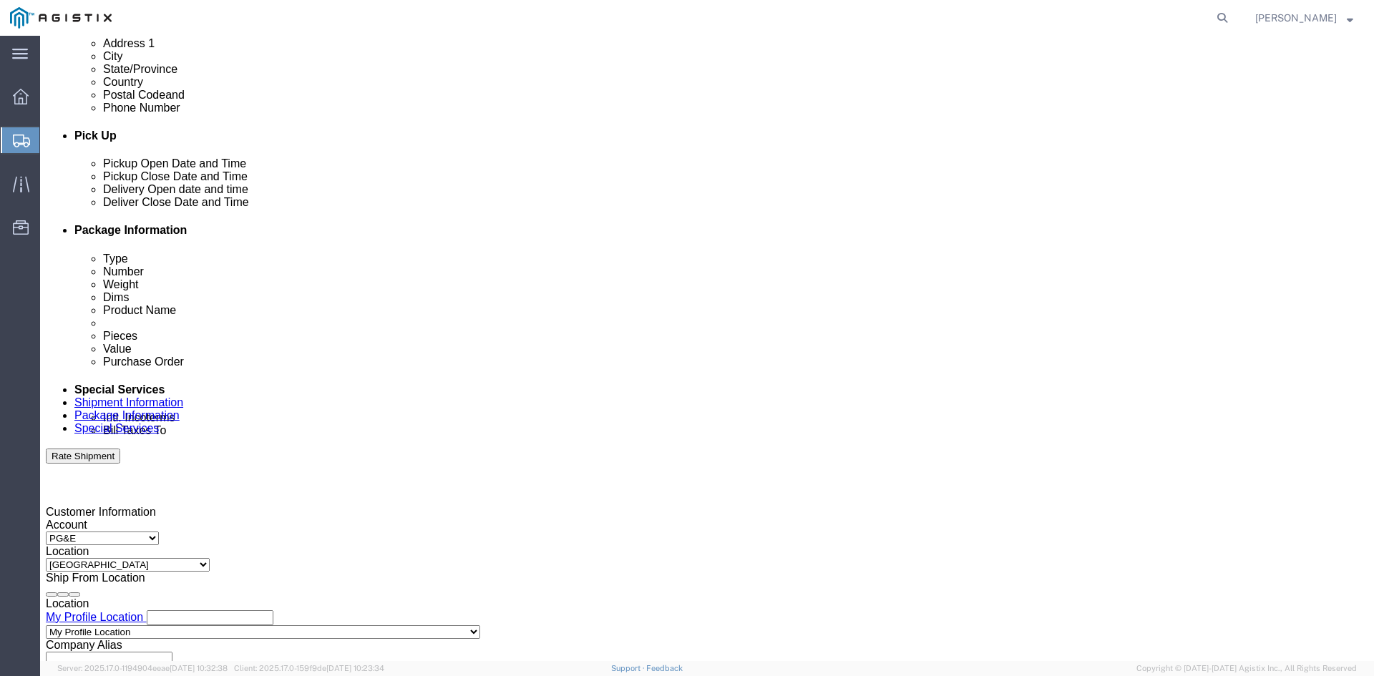
scroll to position [578, 0]
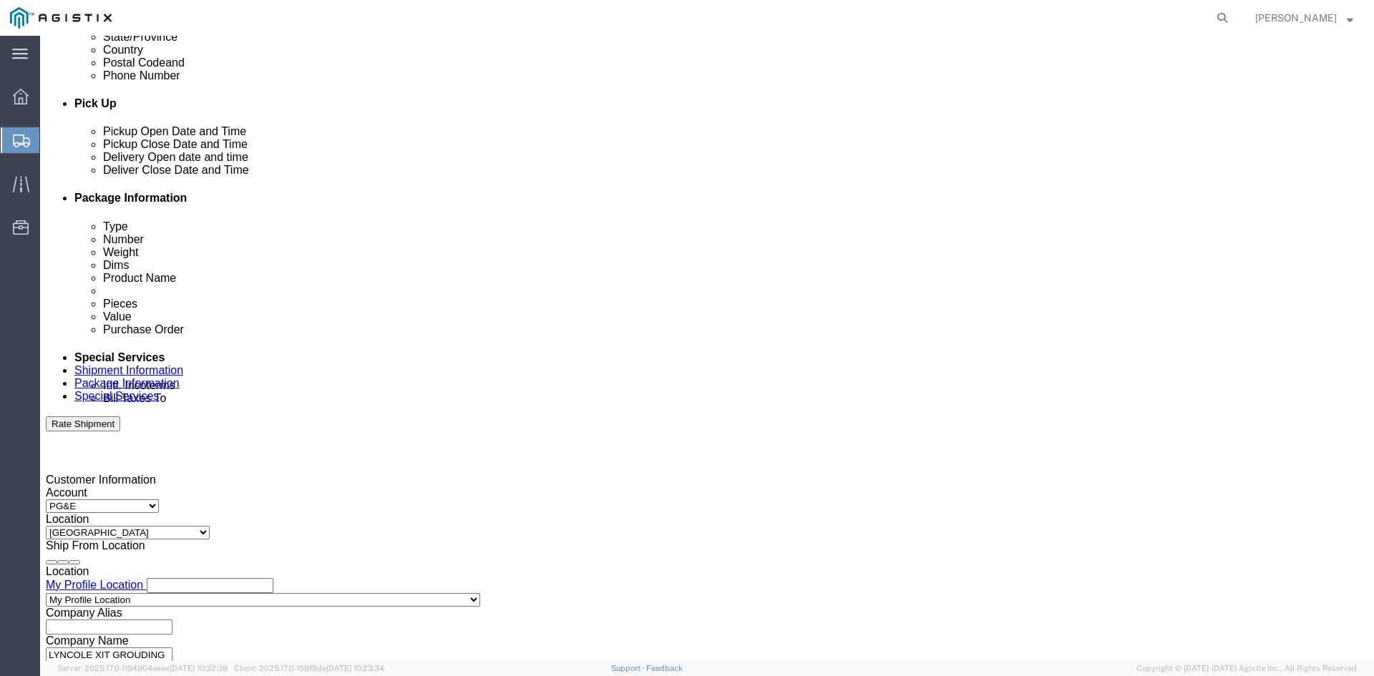
drag, startPoint x: 371, startPoint y: 543, endPoint x: 313, endPoint y: 544, distance: 57.3
click div "9:00 AM"
type input "4:00 PM"
click button "Apply"
click div
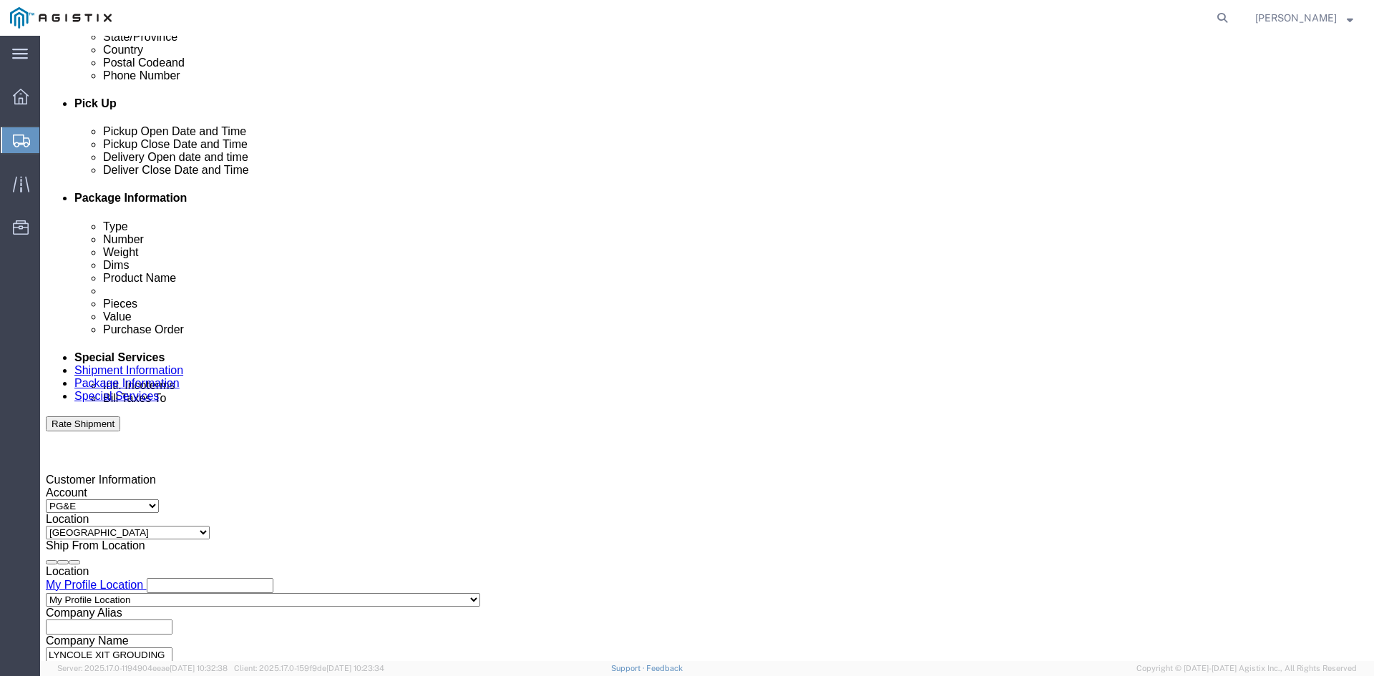
click input "5:00 PM"
type input "8:00 am"
click button "Apply"
click div
drag, startPoint x: 875, startPoint y: 540, endPoint x: 827, endPoint y: 545, distance: 48.2
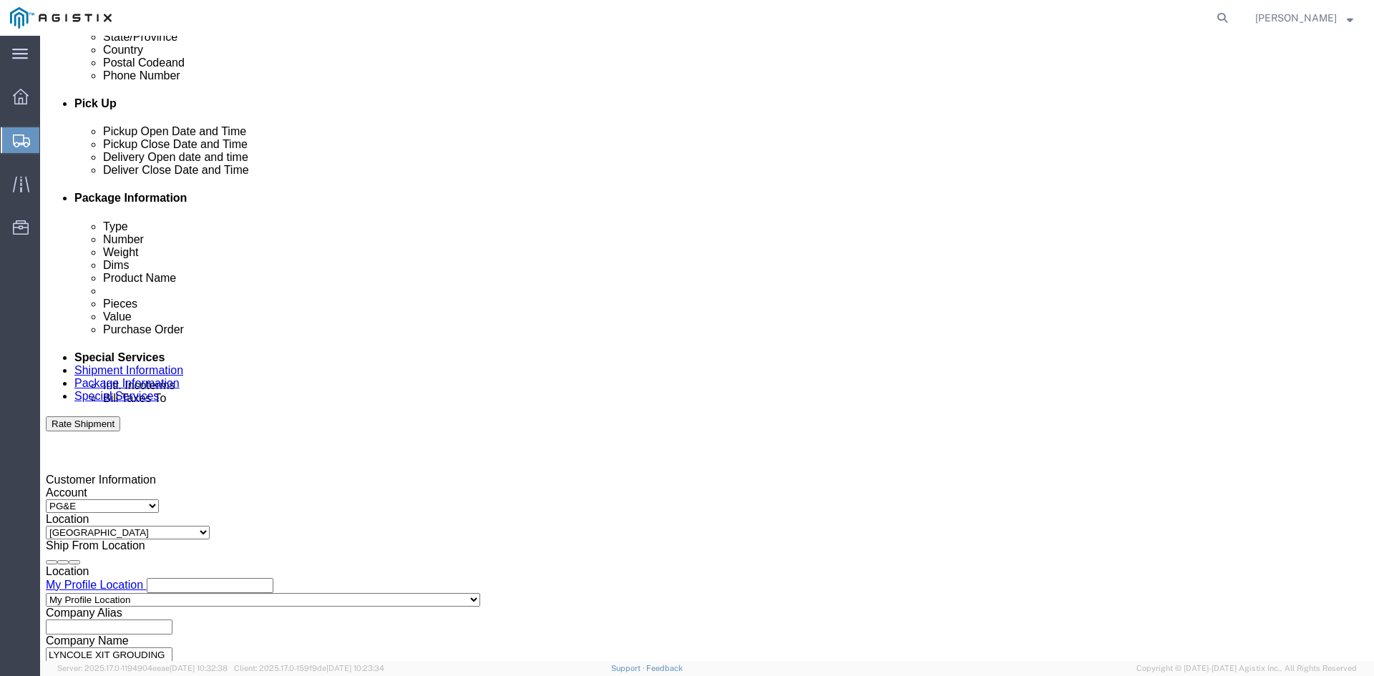
click input "9:00 AM"
type input "4:00 pm"
click button "Apply"
click select "Select Account Type Activity ID Airline Appointment Number ASN Batch Request # …"
click input "text"
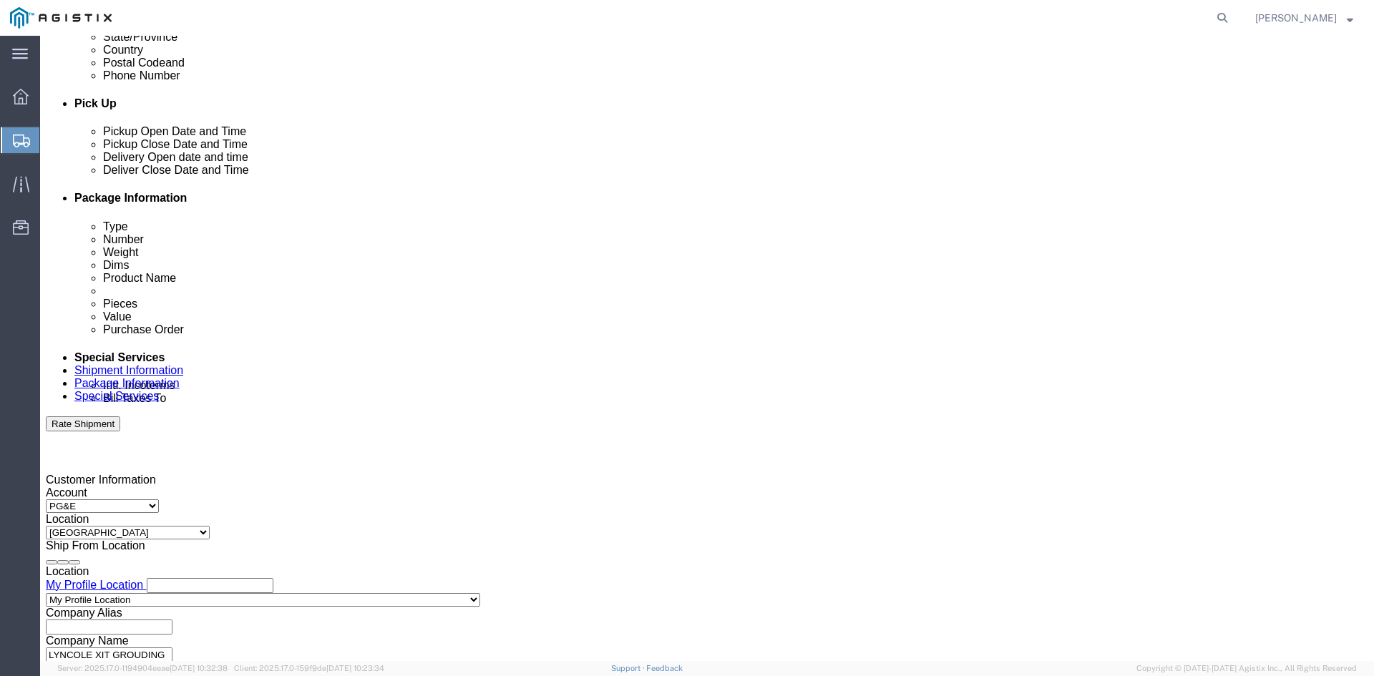
type input "3501417255"
click div "Select Account Type Activity ID Airline Appointment Number ASN Batch Request # …"
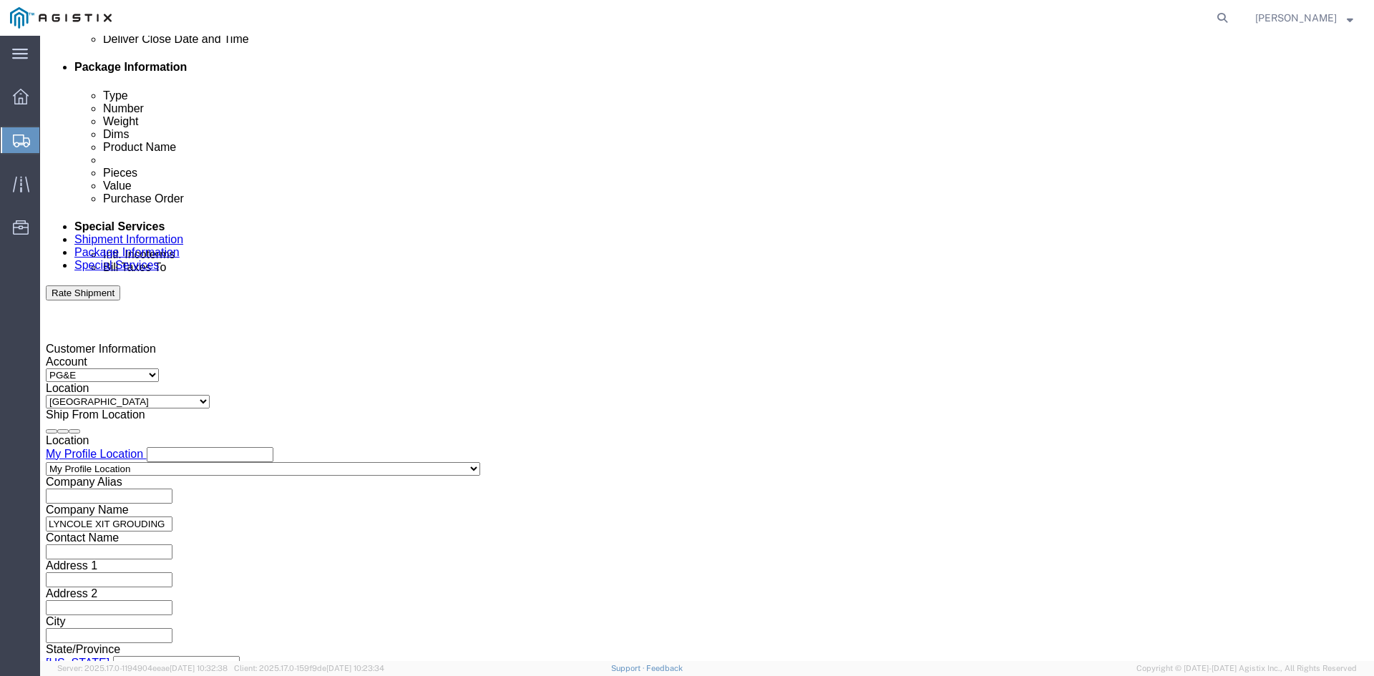
scroll to position [721, 0]
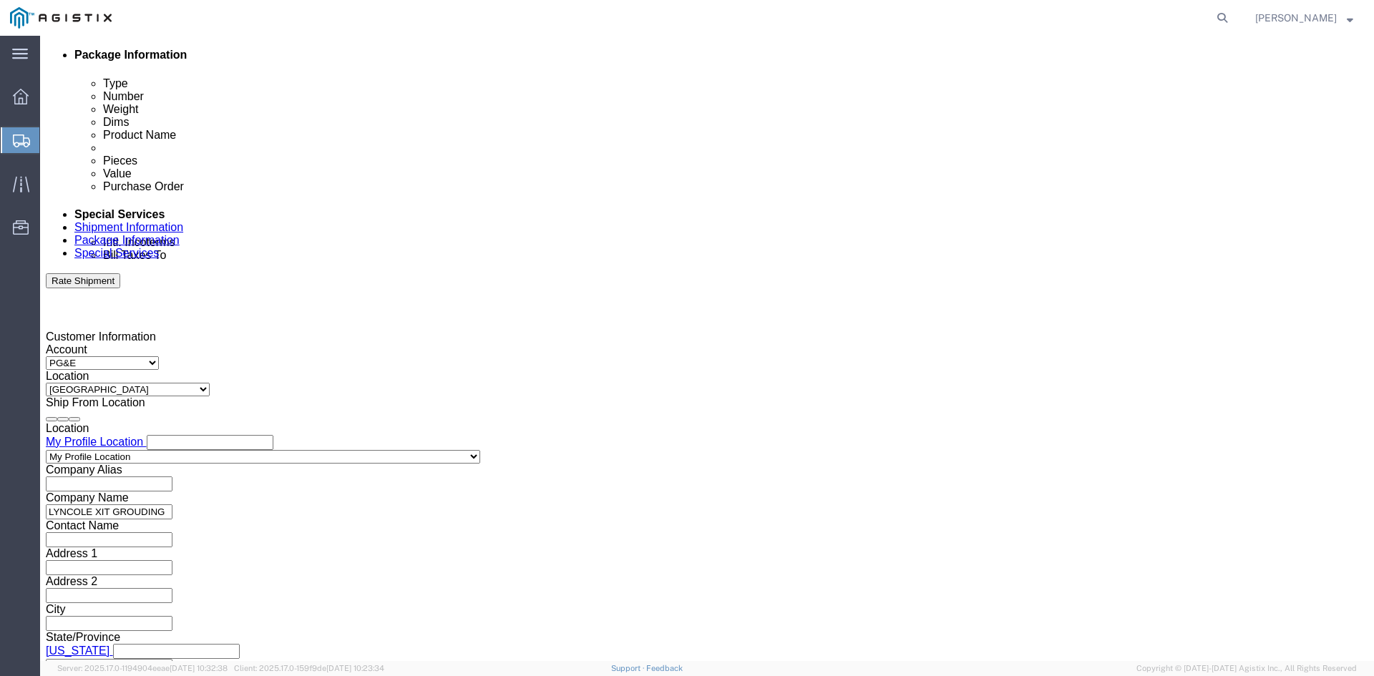
click select "Select Air Less than Truckload Multi-Leg Ocean Freight Rail Small Parcel Truckl…"
click div "Previous Continue"
click select "Select"
click button "Continue"
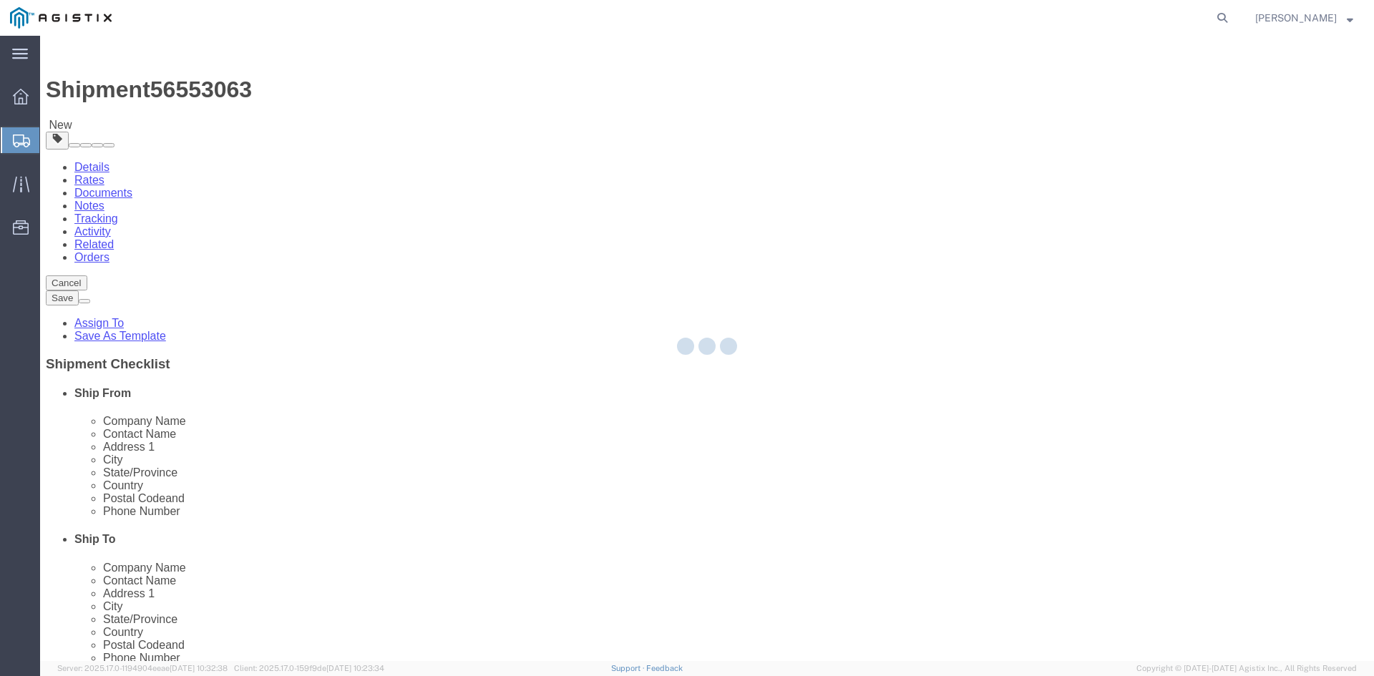
select select "CBOX"
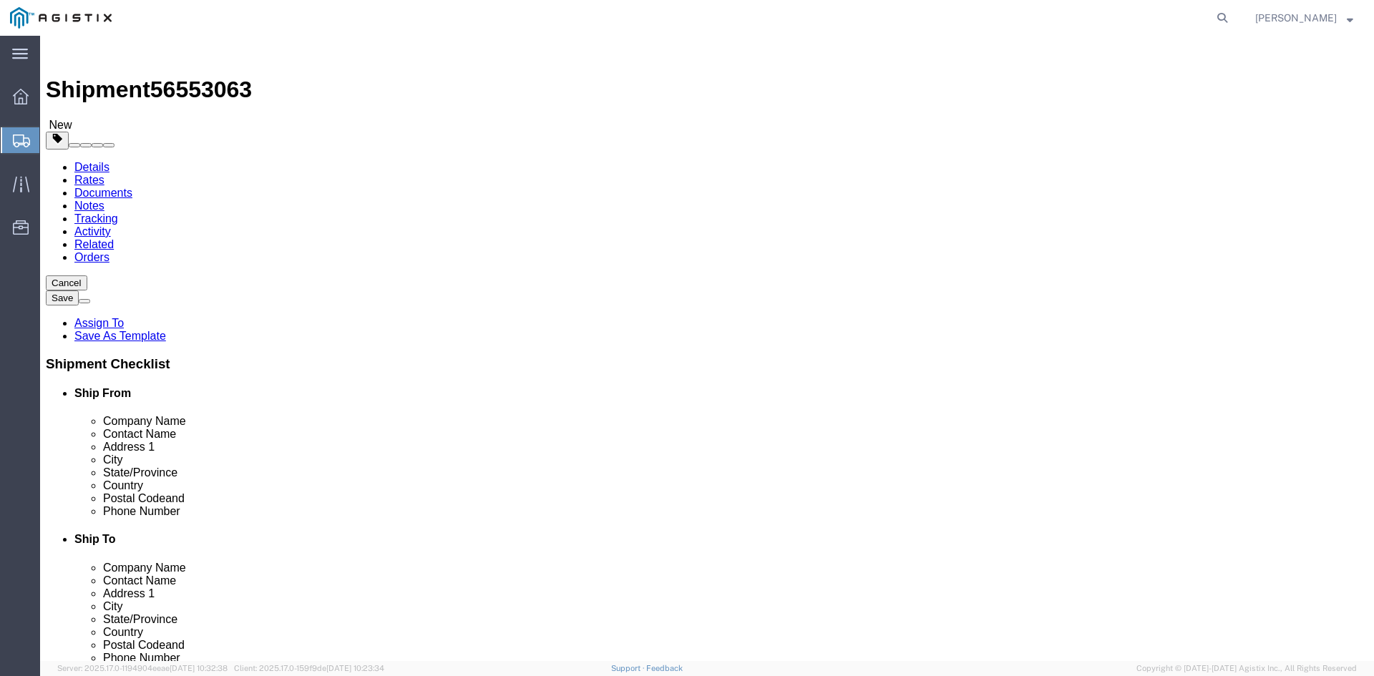
click link "Shipment Information"
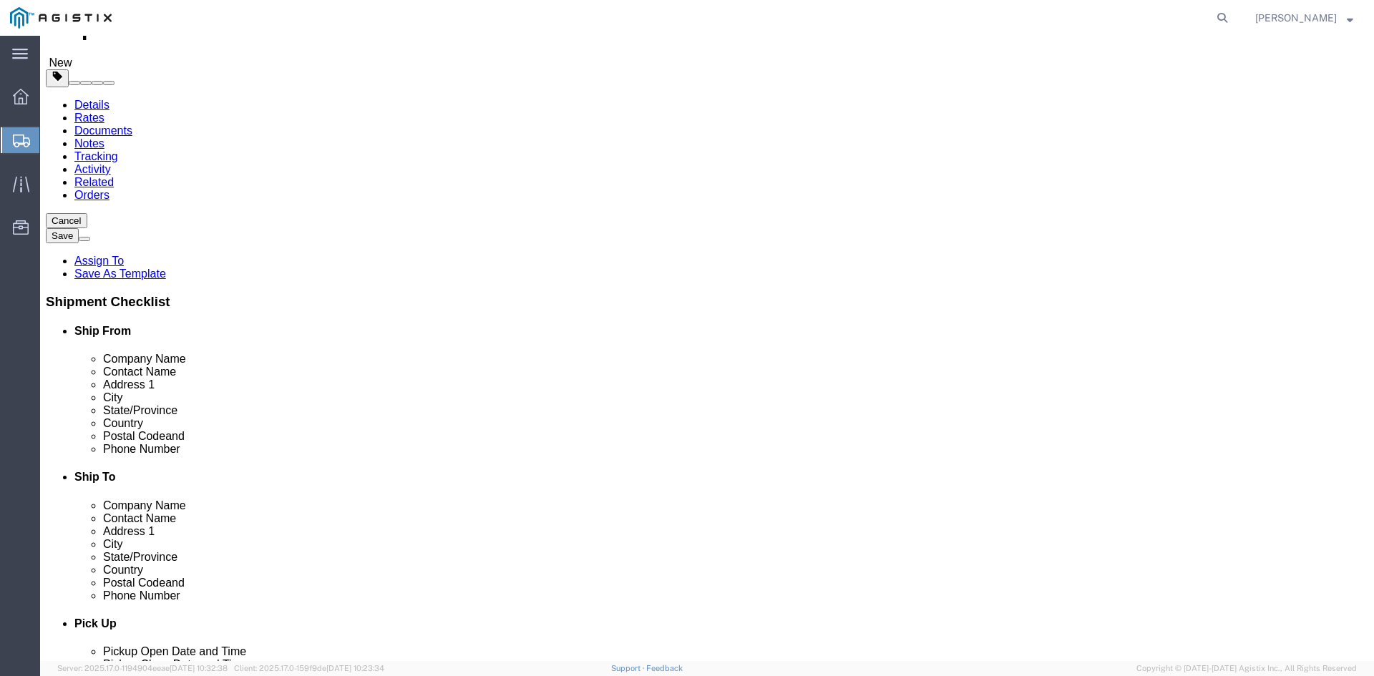
scroll to position [143, 0]
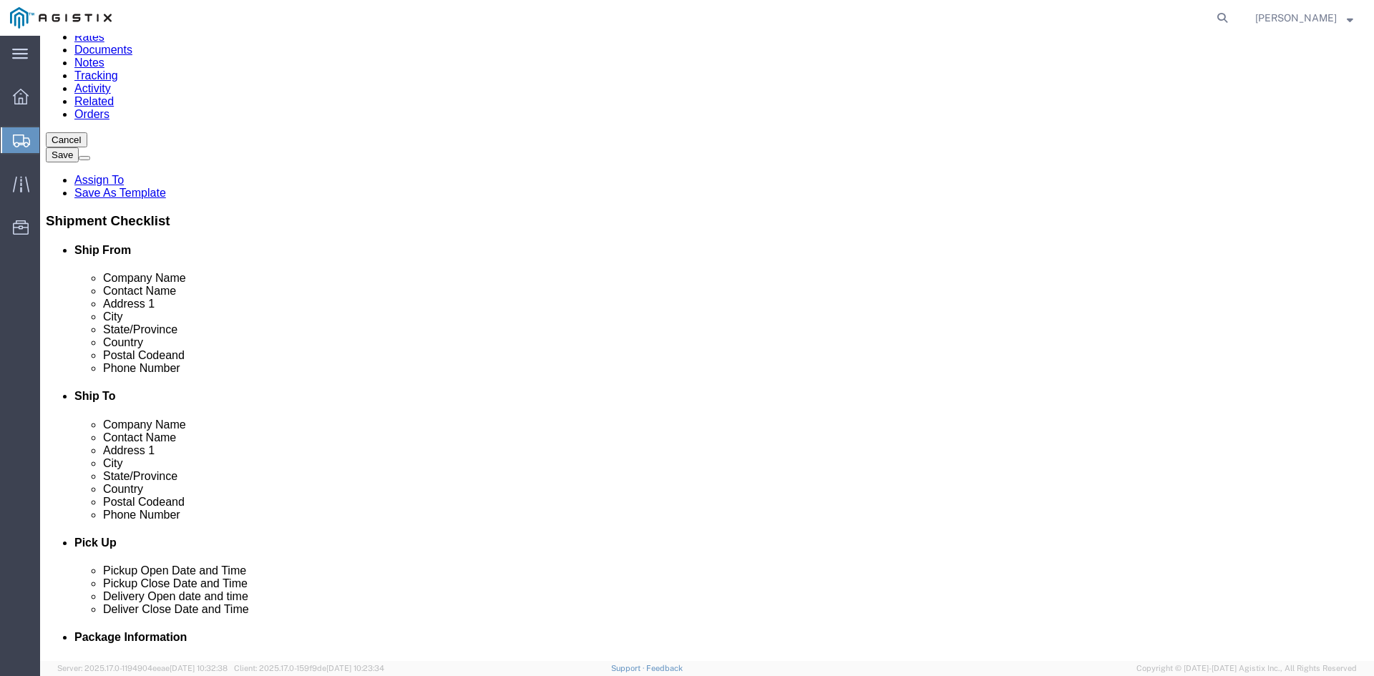
click input "text"
type input "8"
type input "3852727879"
click div "ADDITIONAL INFORMATION"
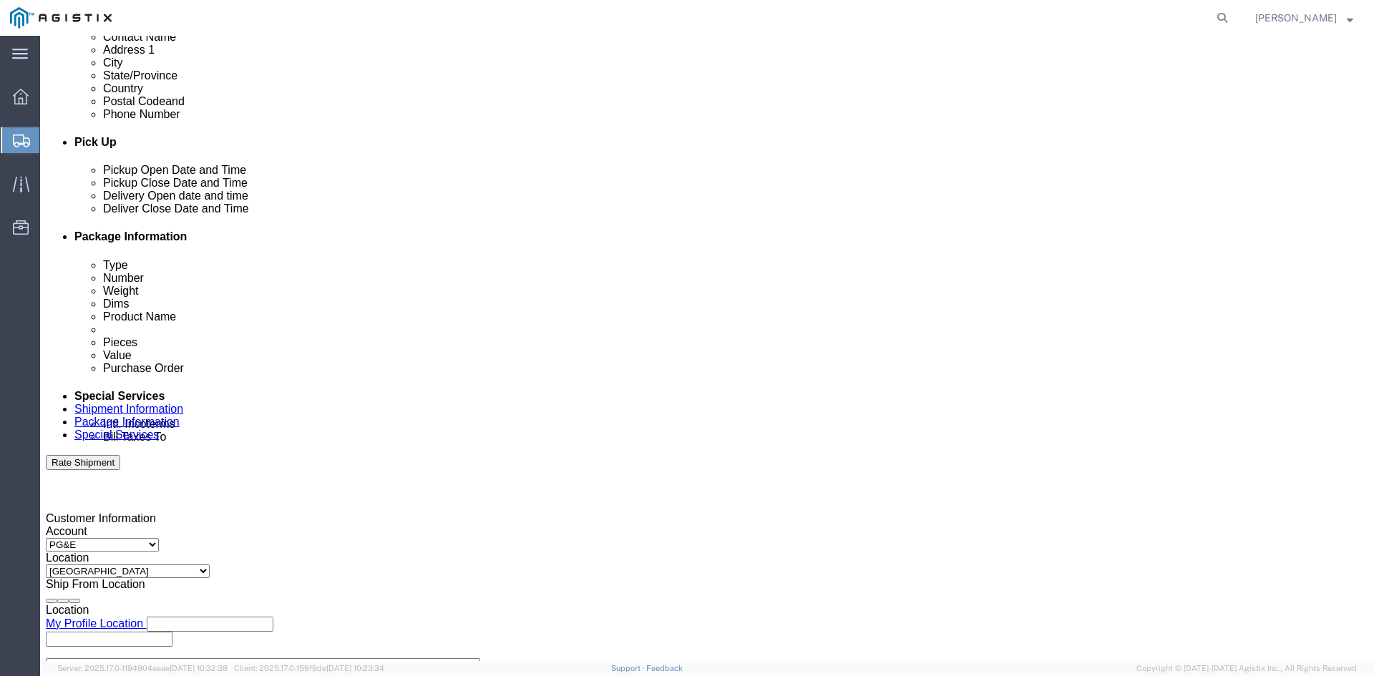
scroll to position [721, 0]
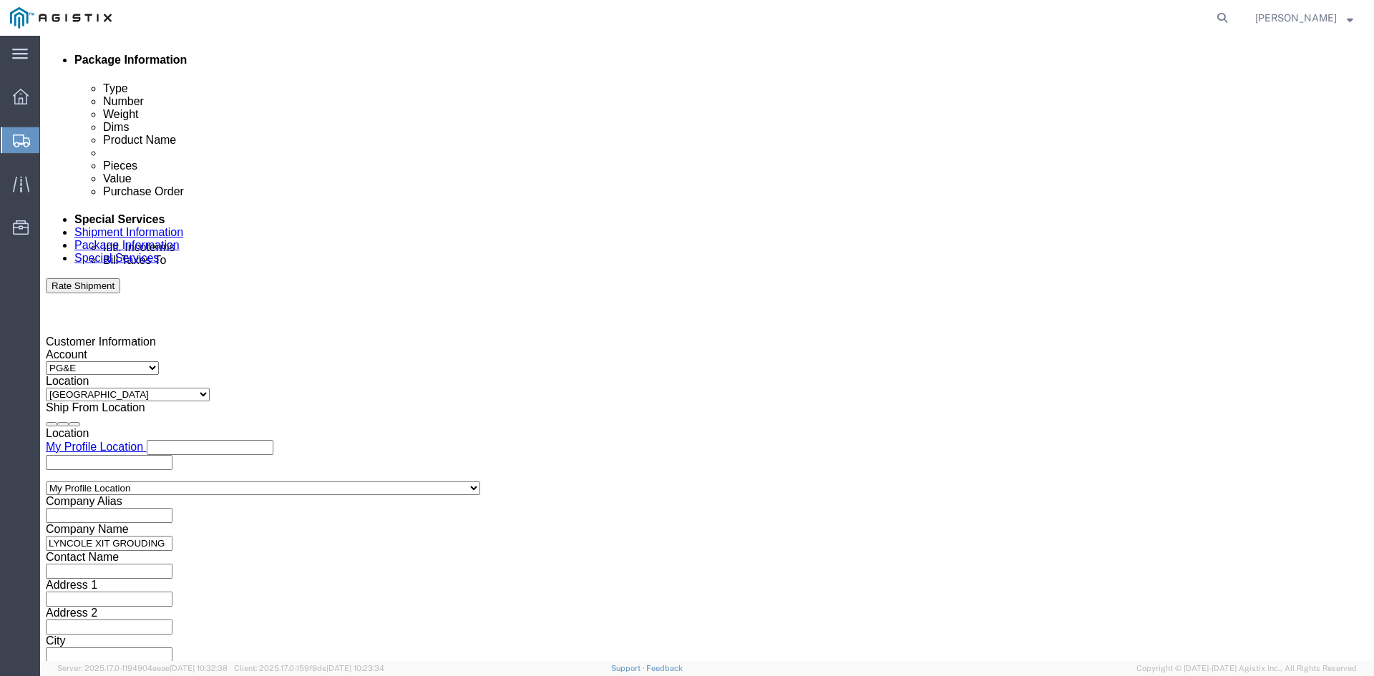
click button "Continue"
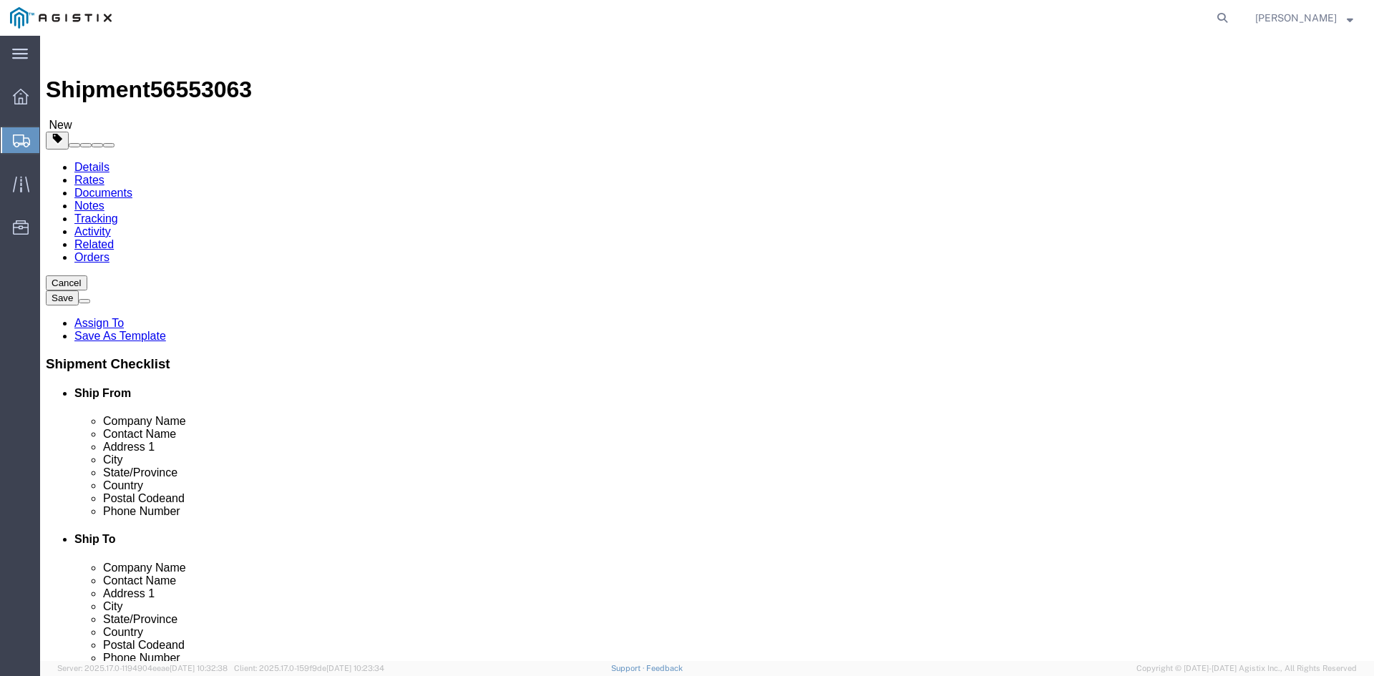
click select "Select Bulk Bundle(s) Cardboard Box(es) Carton(s) Crate(s) Drum(s) (Fiberboard)…"
select select "PONS"
click select "Select Bulk Bundle(s) Cardboard Box(es) Carton(s) Crate(s) Drum(s) (Fiberboard)…"
click input "text"
type input "5"
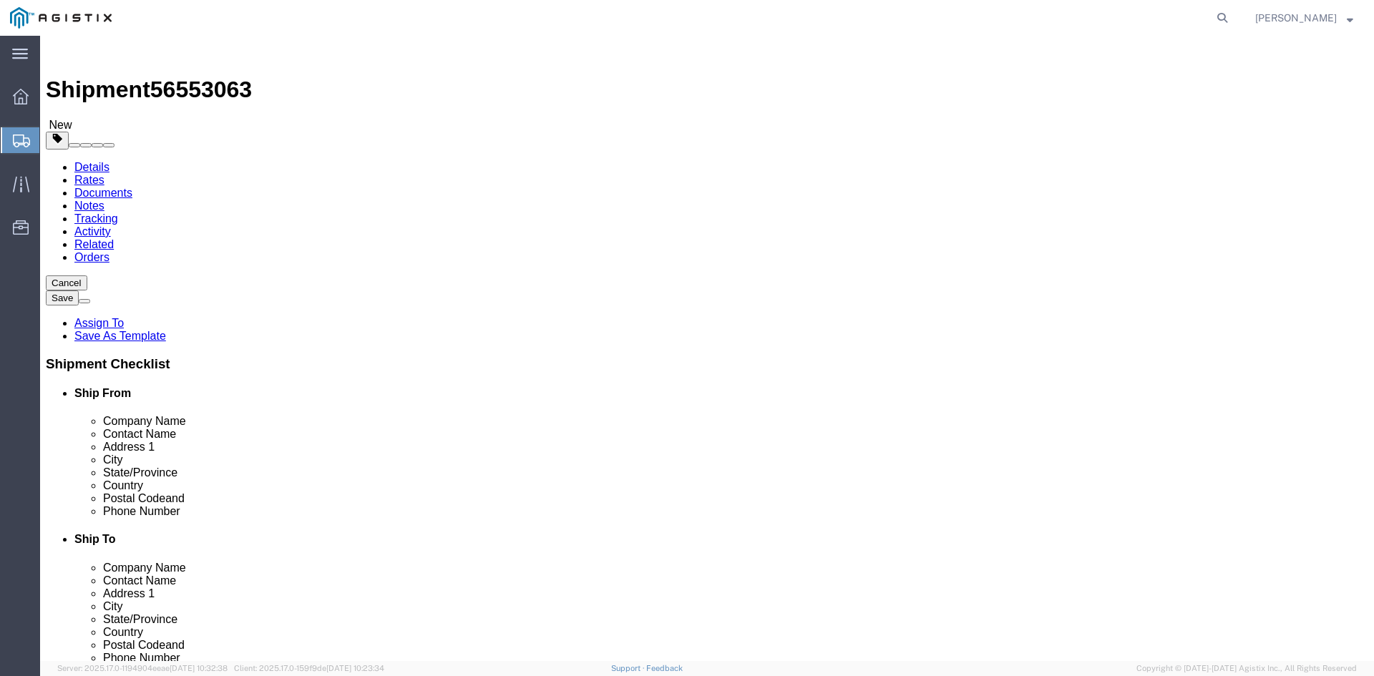
drag, startPoint x: 218, startPoint y: 303, endPoint x: 263, endPoint y: 323, distance: 49.1
click input "1"
type input "2"
click div "5"
click input "text"
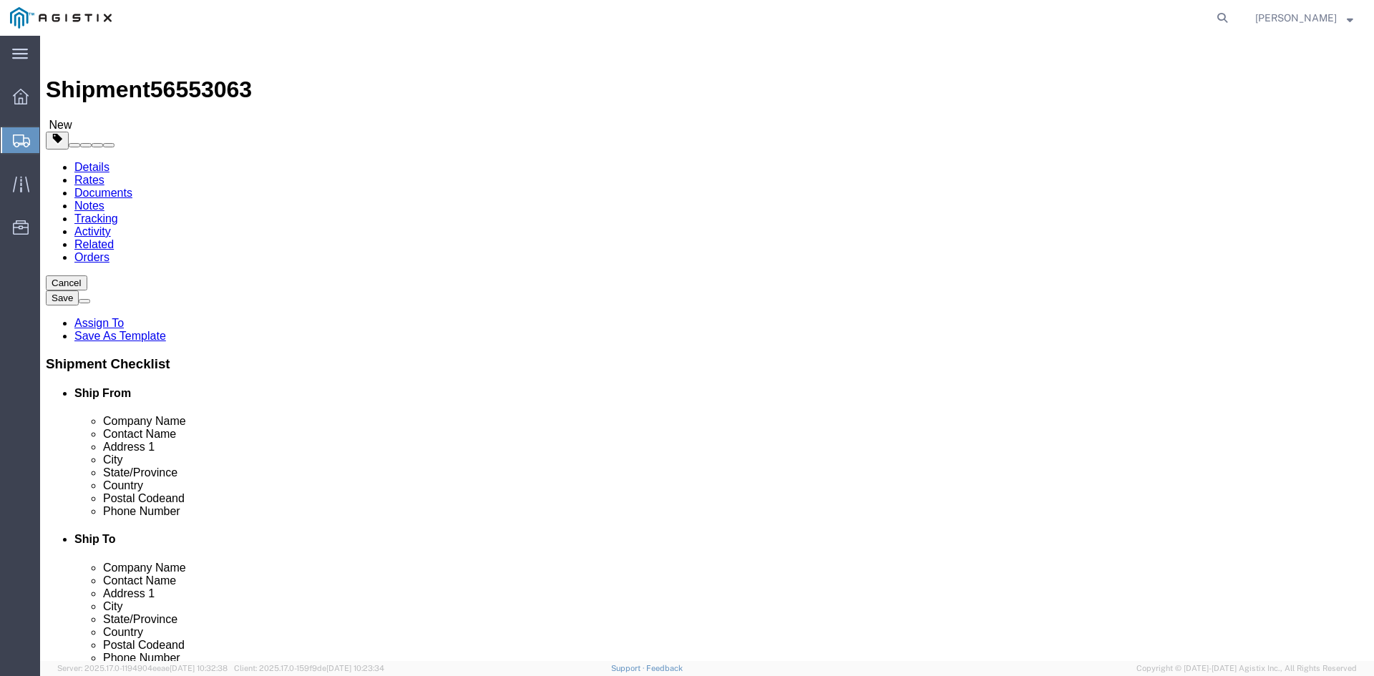
type input "132"
type input "40"
type input "10"
click div "2 x Pallet(s) Oversized (Not Stackable) Package Type Select Bulk Bundle(s) Card…"
drag, startPoint x: 230, startPoint y: 358, endPoint x: 257, endPoint y: 358, distance: 26.5
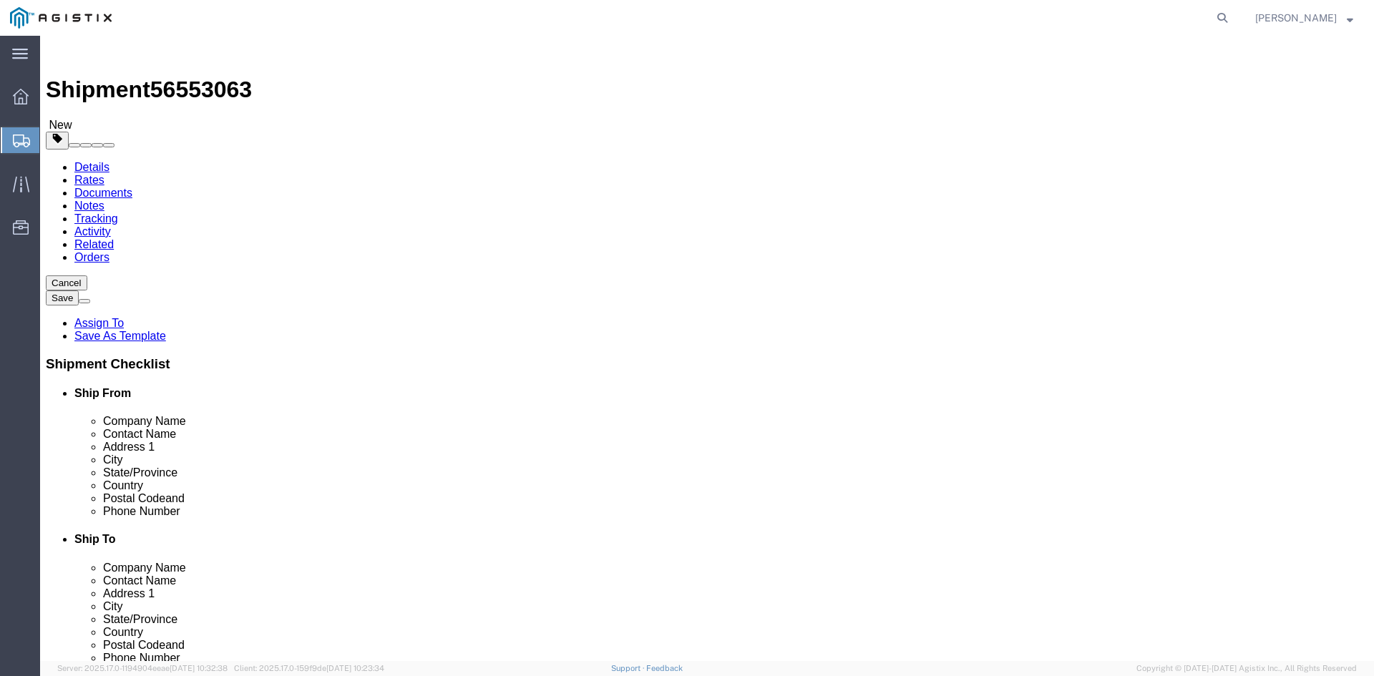
click input "0.00"
type input "0"
type input "750.00"
click div "Package Type Select Bulk Bundle(s) Cardboard Box(es) Carton(s) Crate(s) Drum(s)…"
click link "Shipment Information"
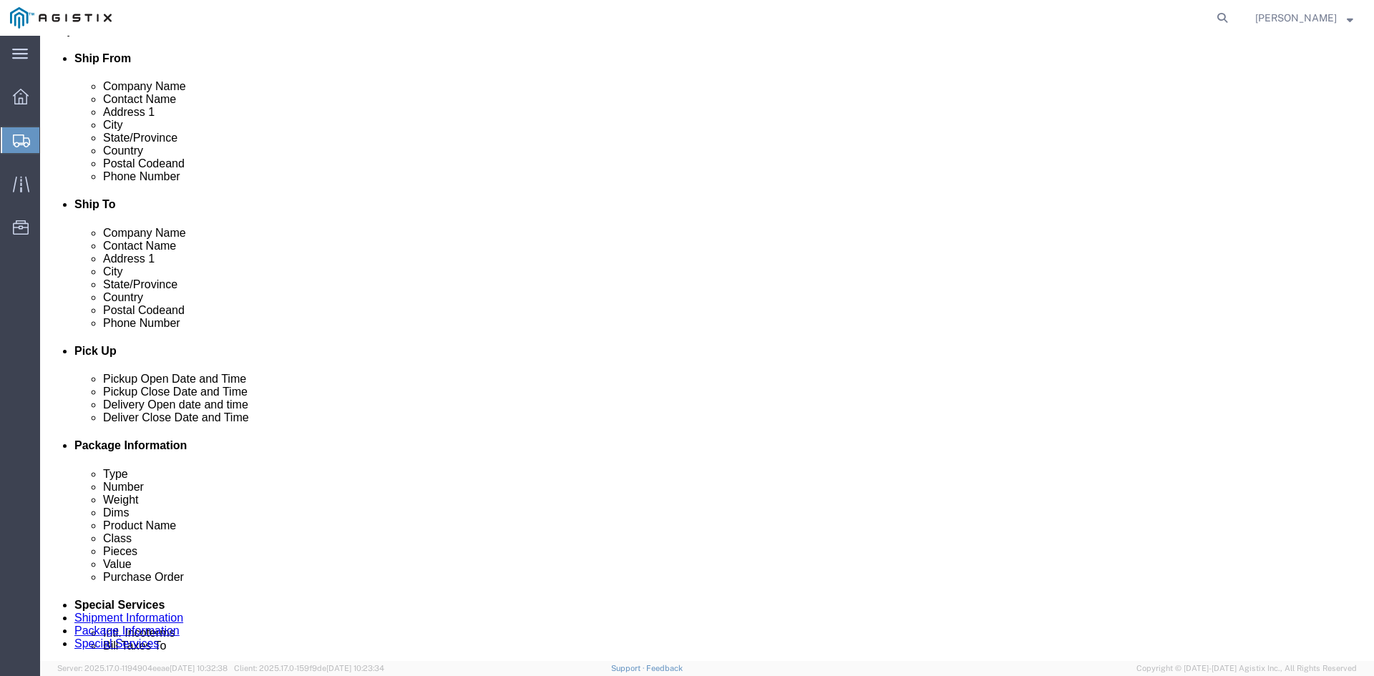
scroll to position [358, 0]
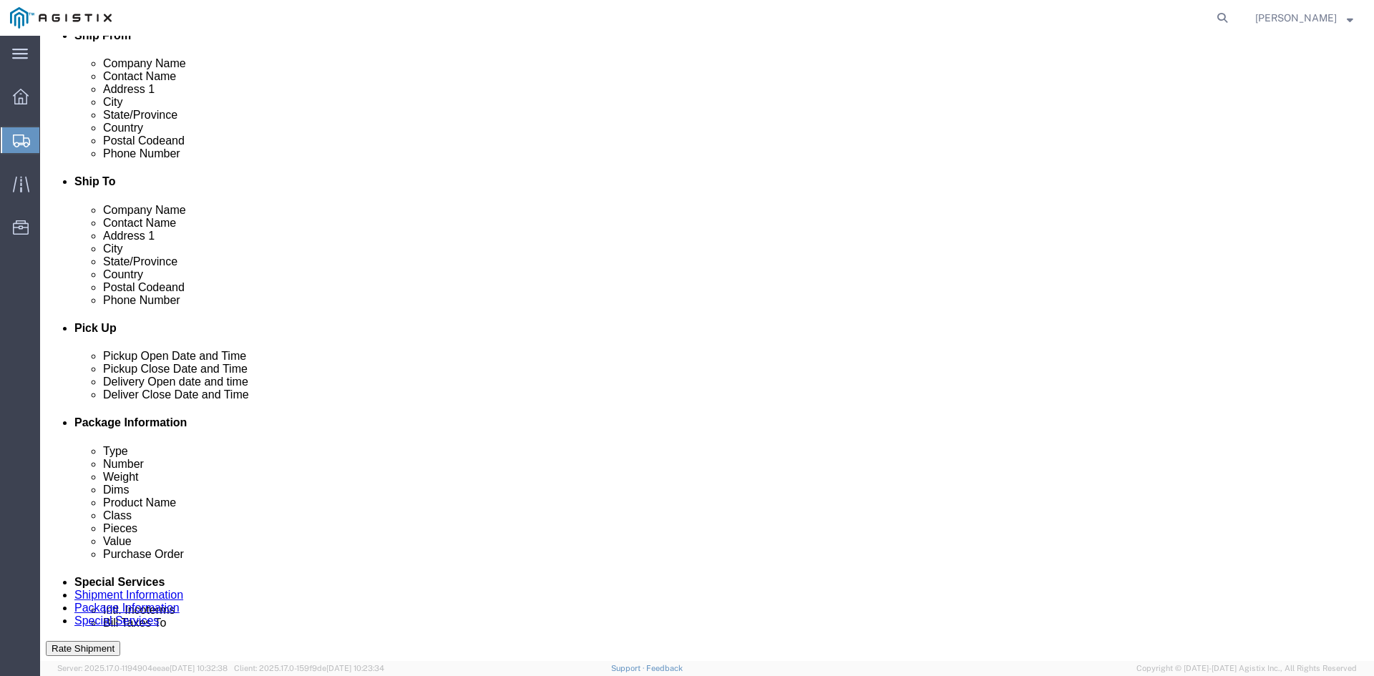
click input "text"
type input "8"
drag, startPoint x: 762, startPoint y: 243, endPoint x: 729, endPoint y: 246, distance: 33.1
click div "310"
type input "8009622610"
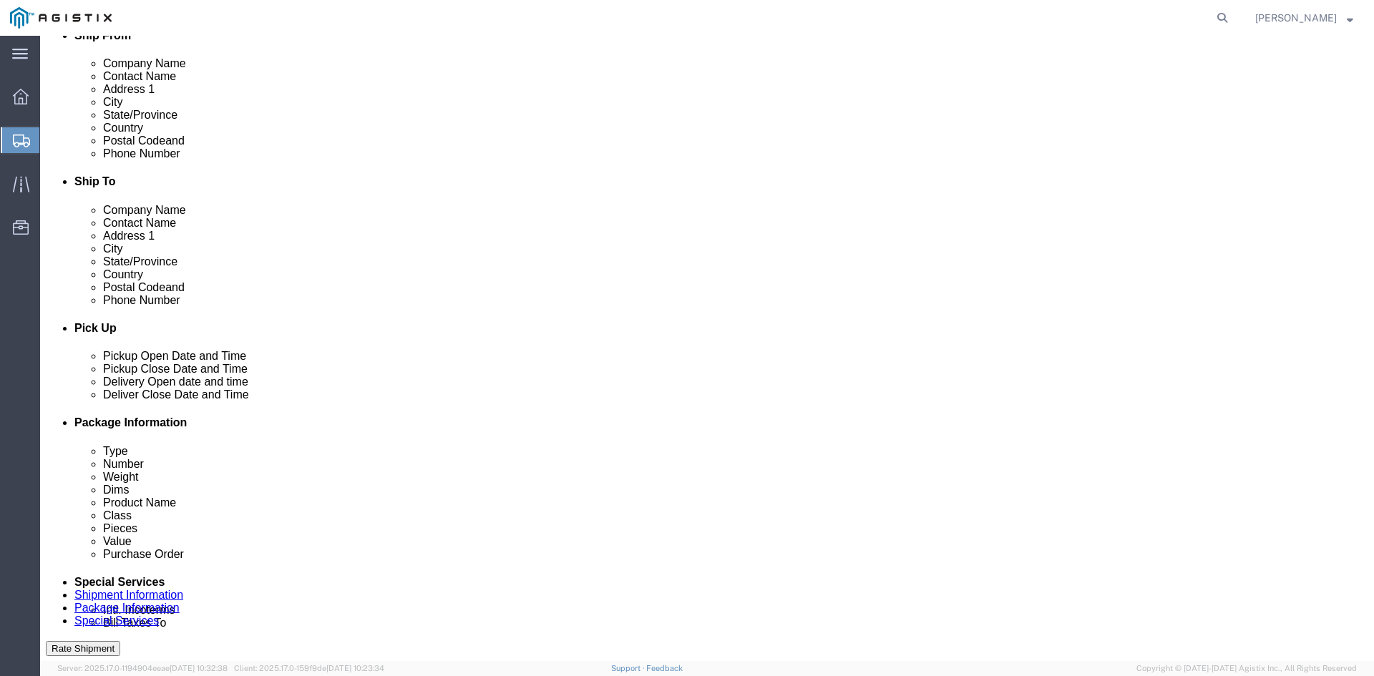
click div "ADDITIONAL INFORMATION"
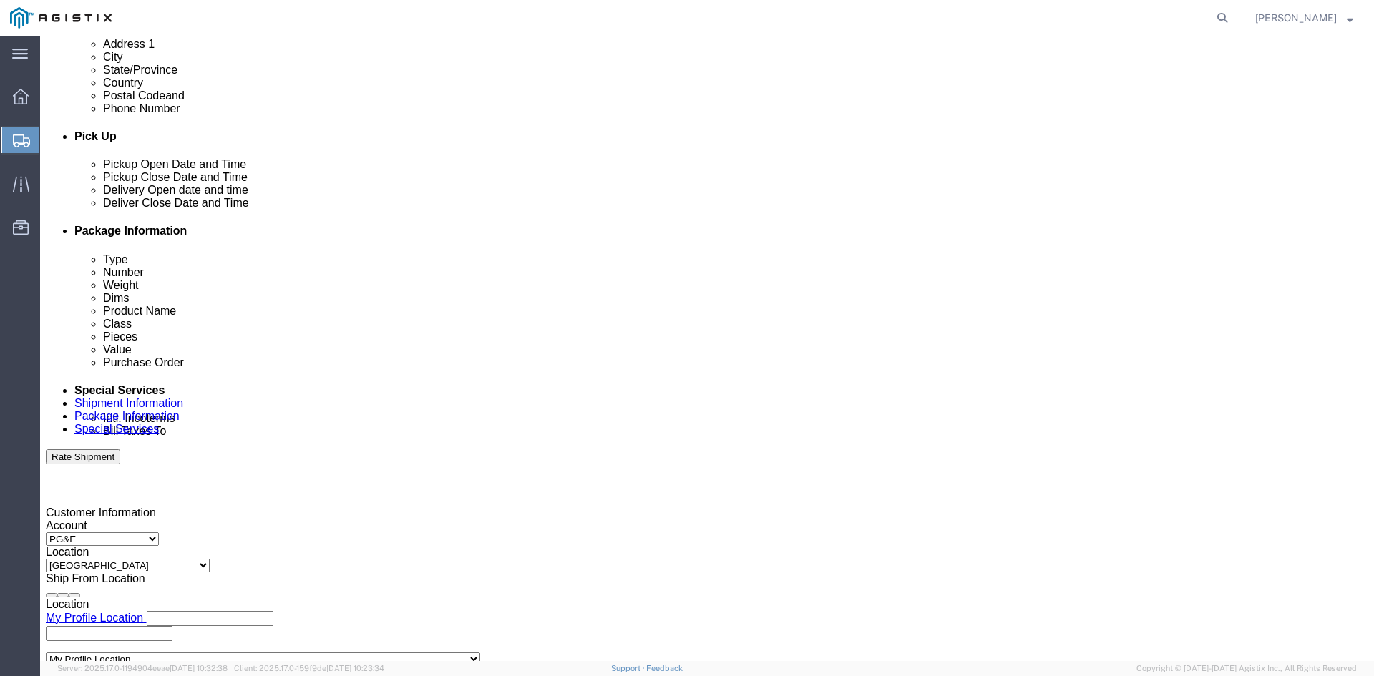
scroll to position [721, 0]
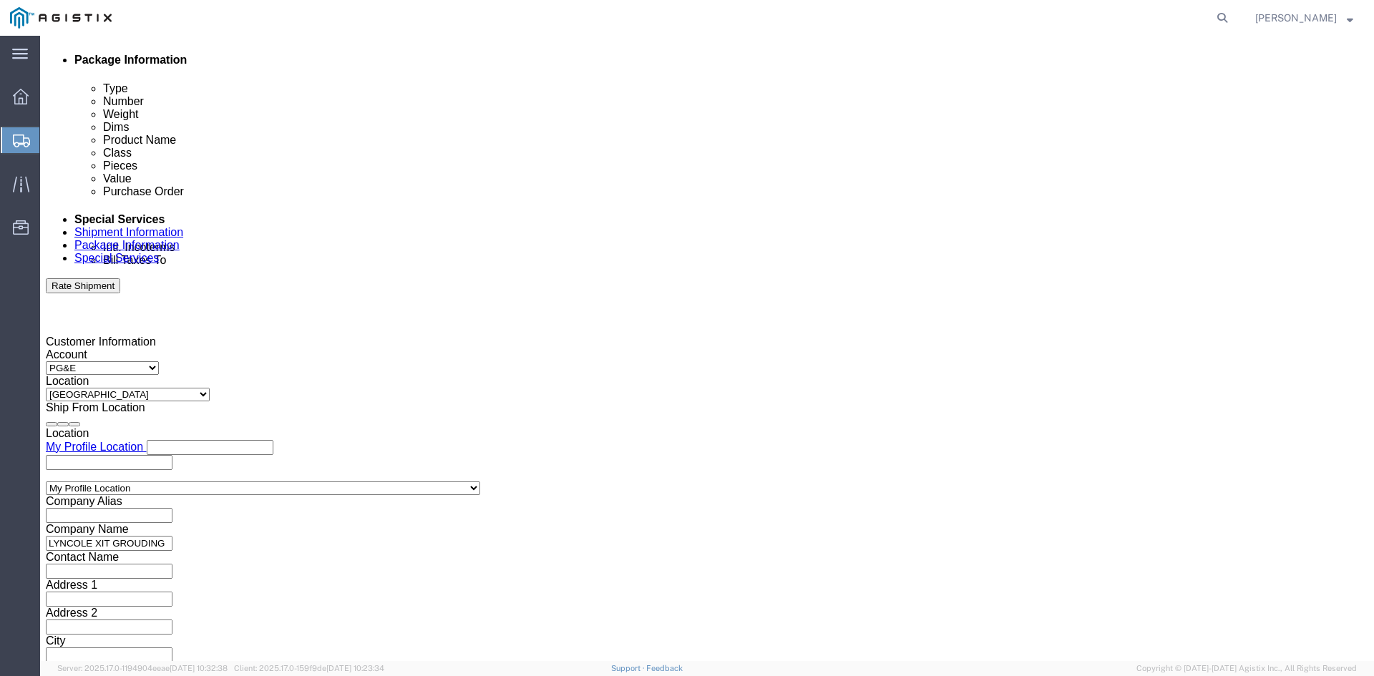
click button "Continue"
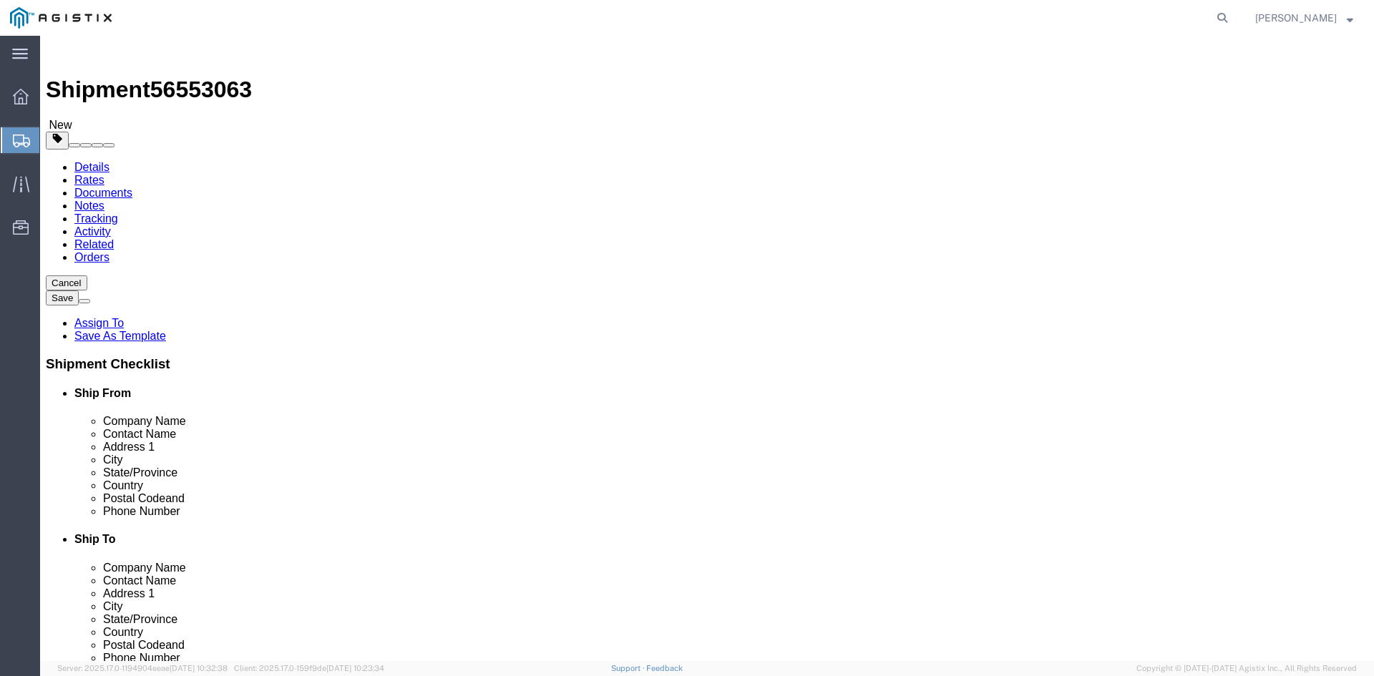
click button "Continue"
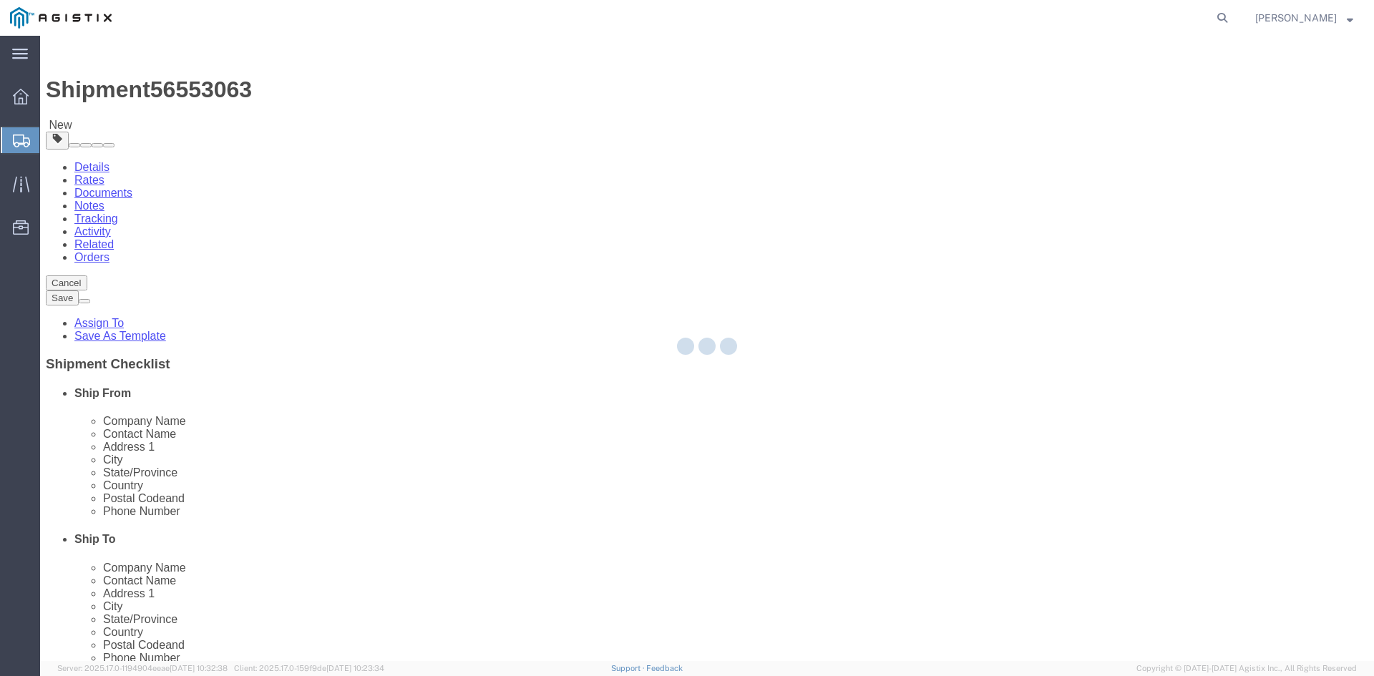
select select
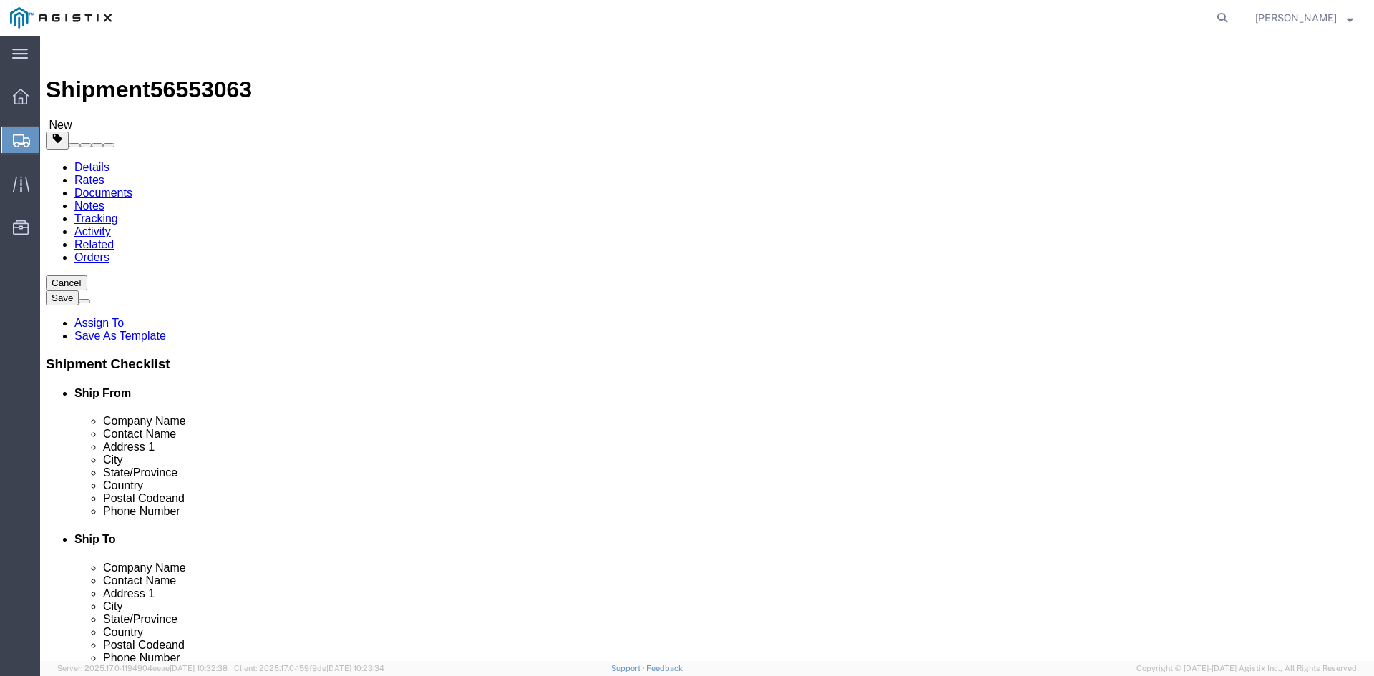
click link "Package Information"
click span "button"
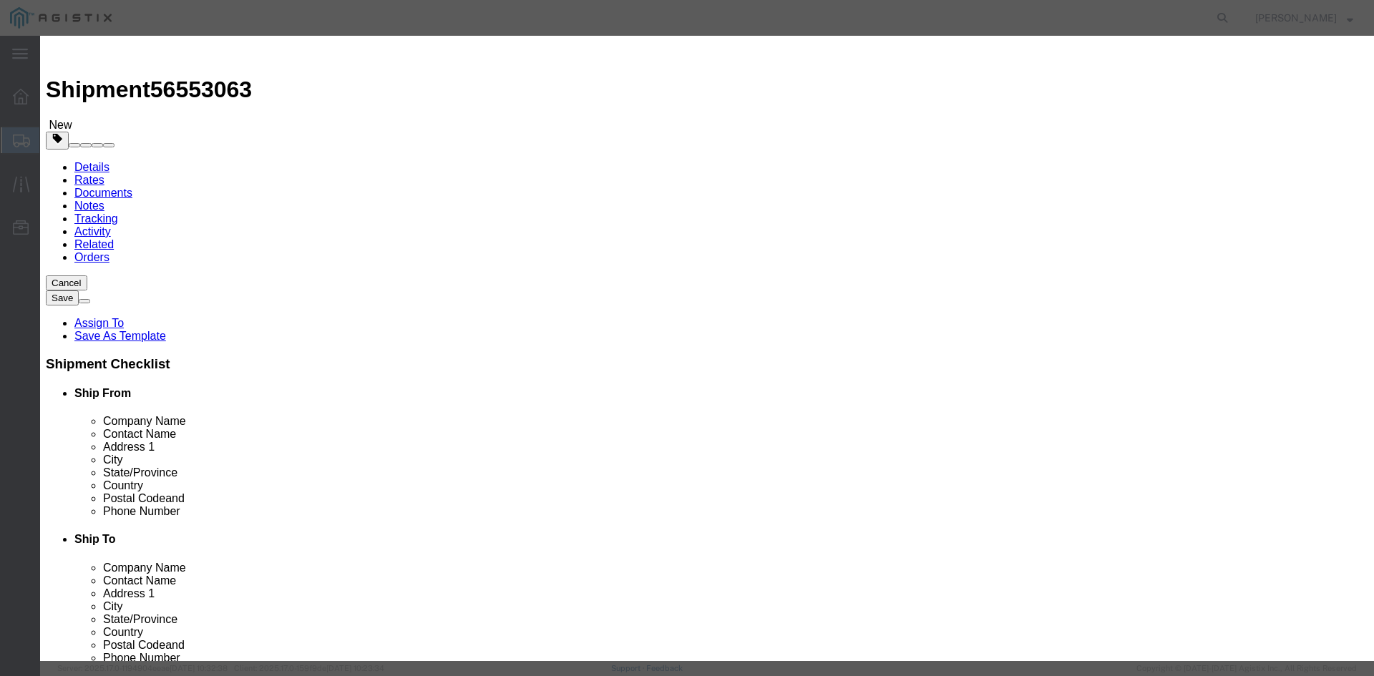
click input "text"
type input "K4-11PG&E-500"
click textarea
click div "Commodity library"
click input "0"
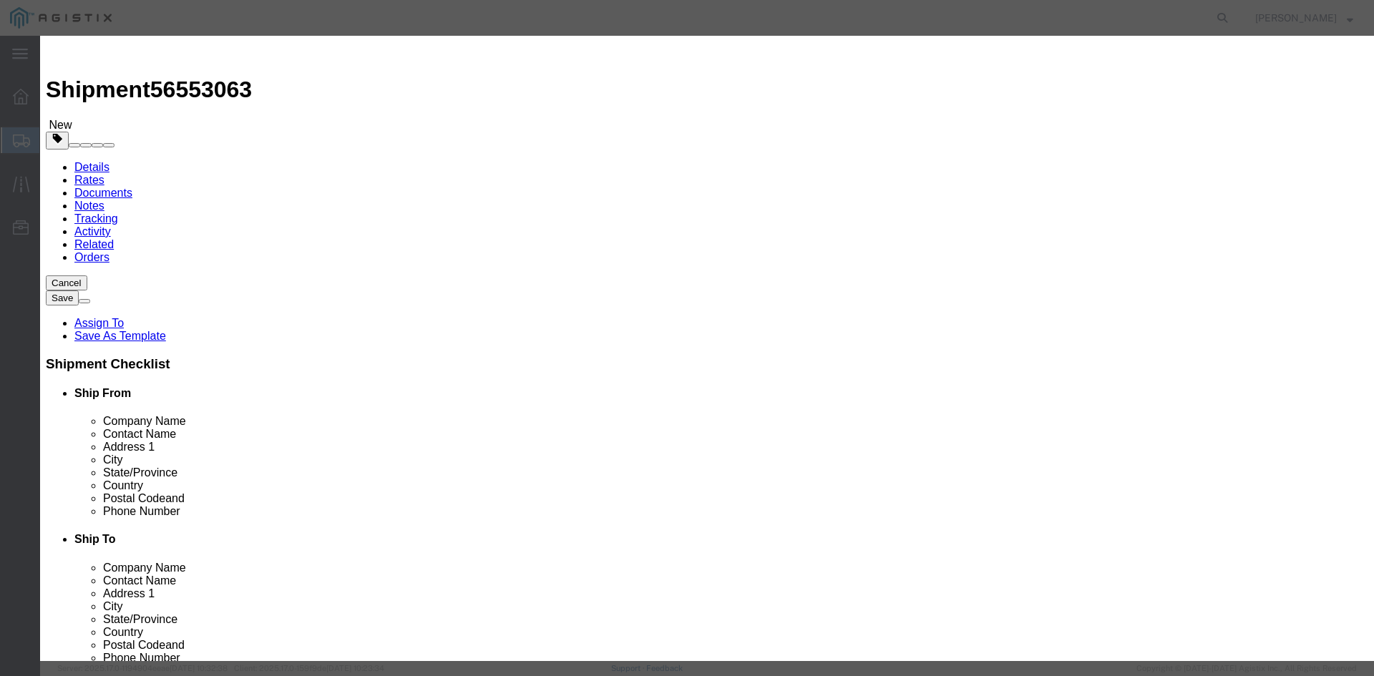
type input "10"
drag, startPoint x: 448, startPoint y: 163, endPoint x: 550, endPoint y: 129, distance: 107.3
click input "text"
type input "13850.00"
click select "Select 50 55 60 65 70 85 92.5 100 125 175 250 300 400"
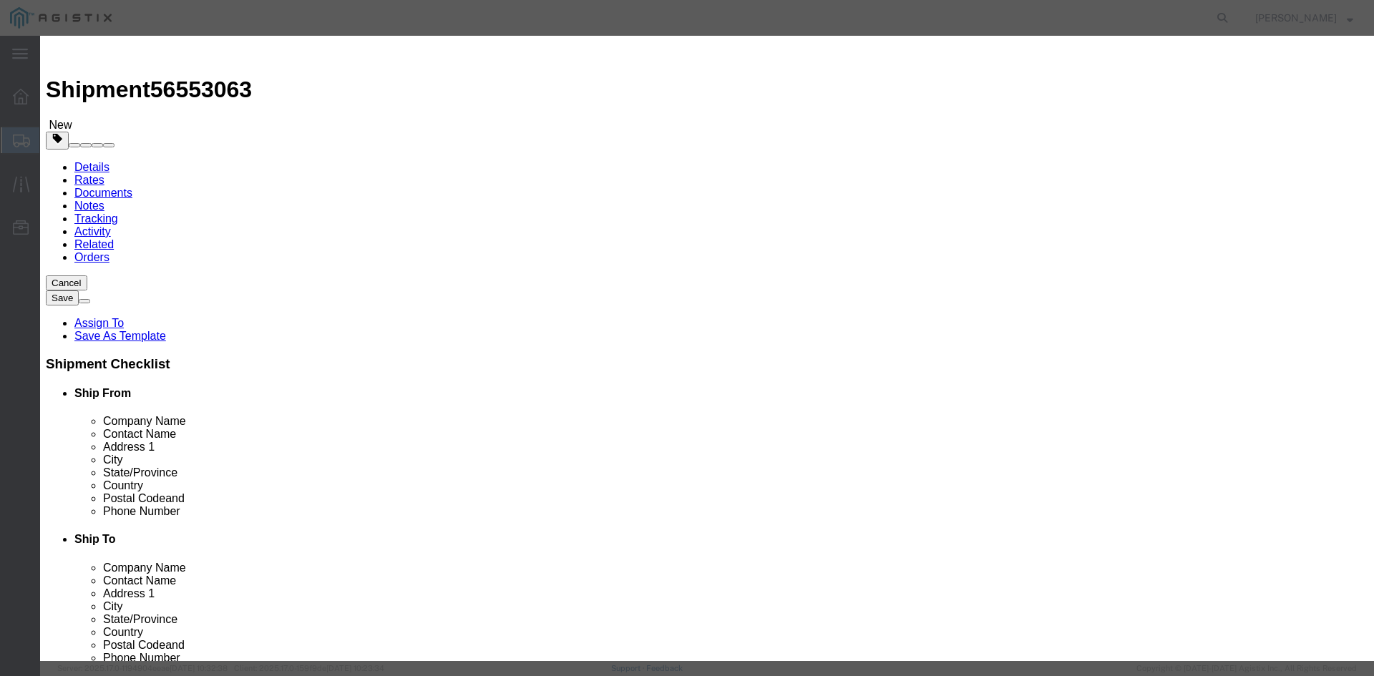
select select "60"
click select "Select 50 55 60 65 70 85 92.5 100 125 175 250 300 400"
click label
click input "checkbox"
drag, startPoint x: 421, startPoint y: 437, endPoint x: 449, endPoint y: 436, distance: 27.9
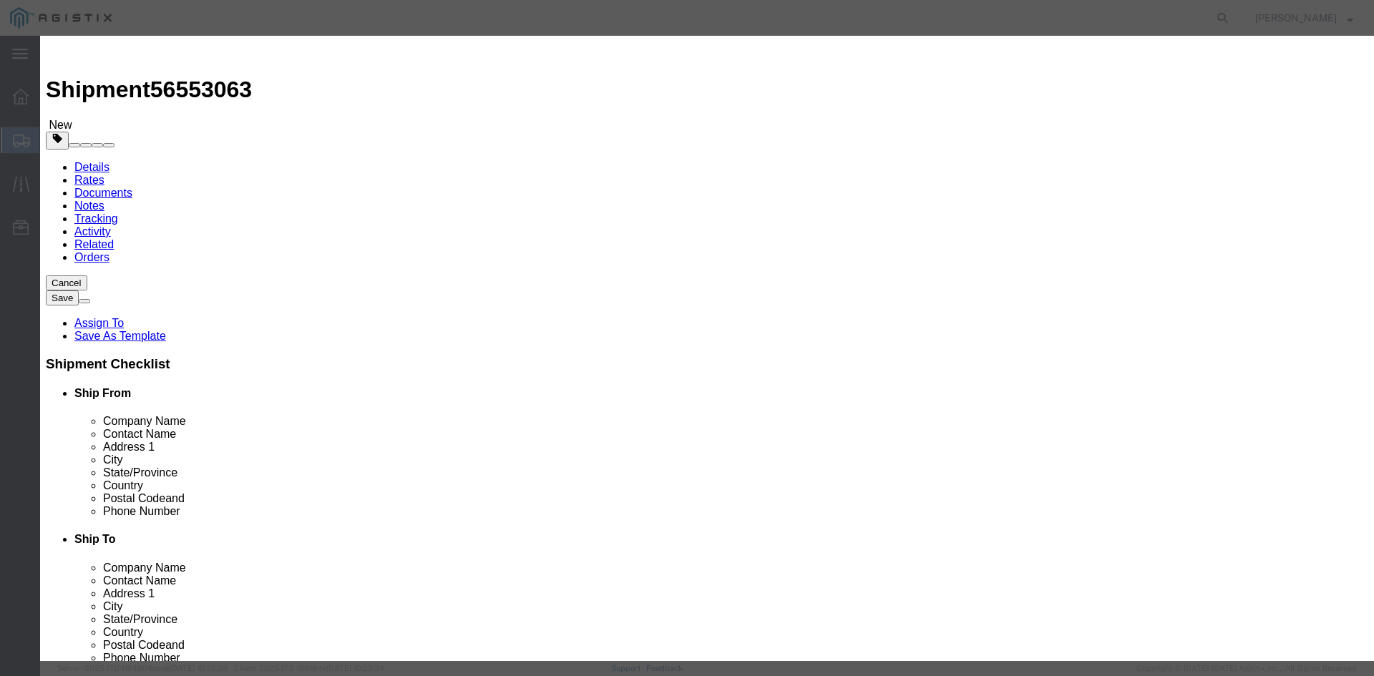
click input "checkbox"
checkbox input "false"
click button "Save & Close"
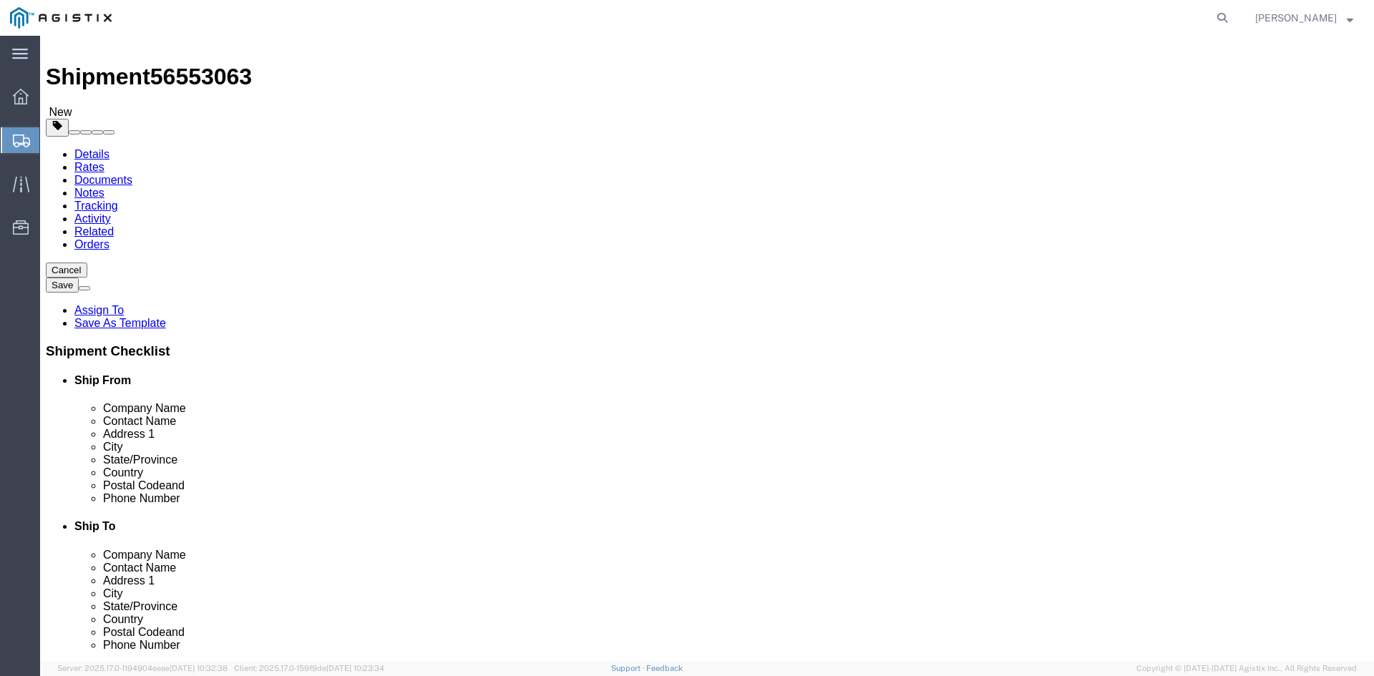
scroll to position [16, 0]
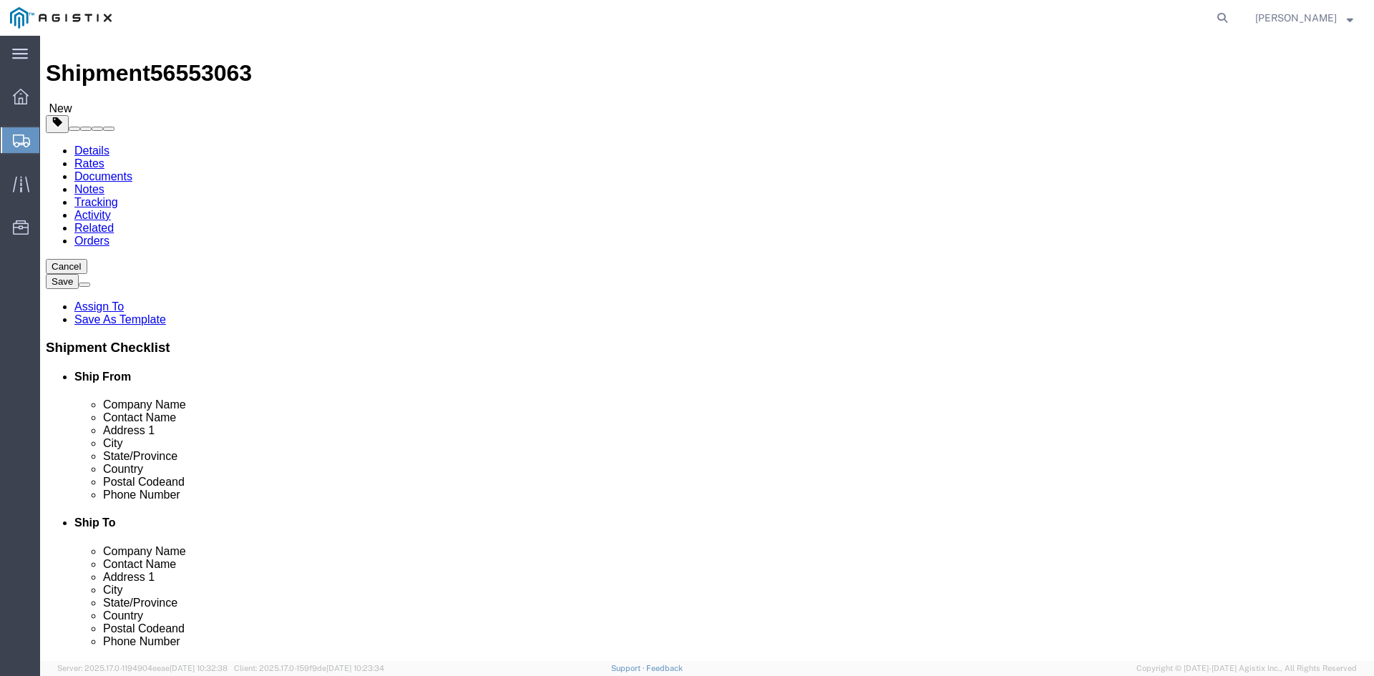
drag, startPoint x: 1016, startPoint y: 570, endPoint x: 925, endPoint y: 455, distance: 146.2
click button "Continue"
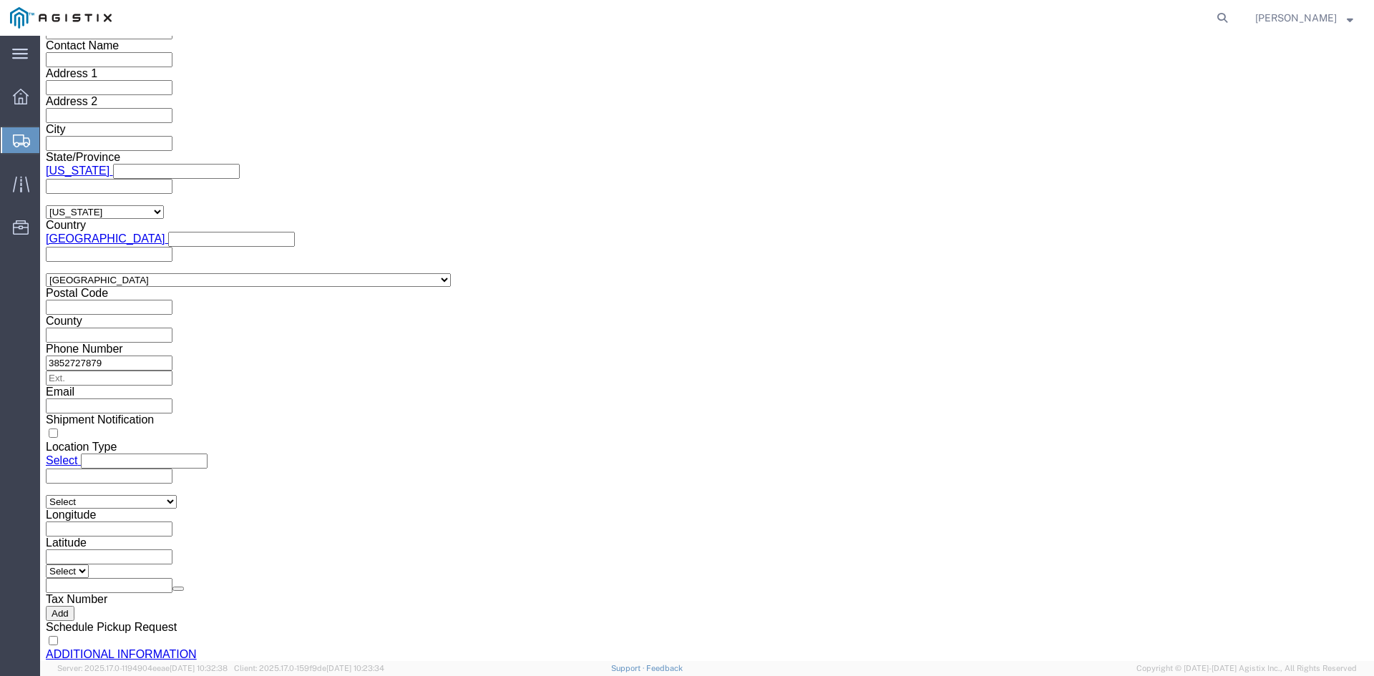
scroll to position [1319, 0]
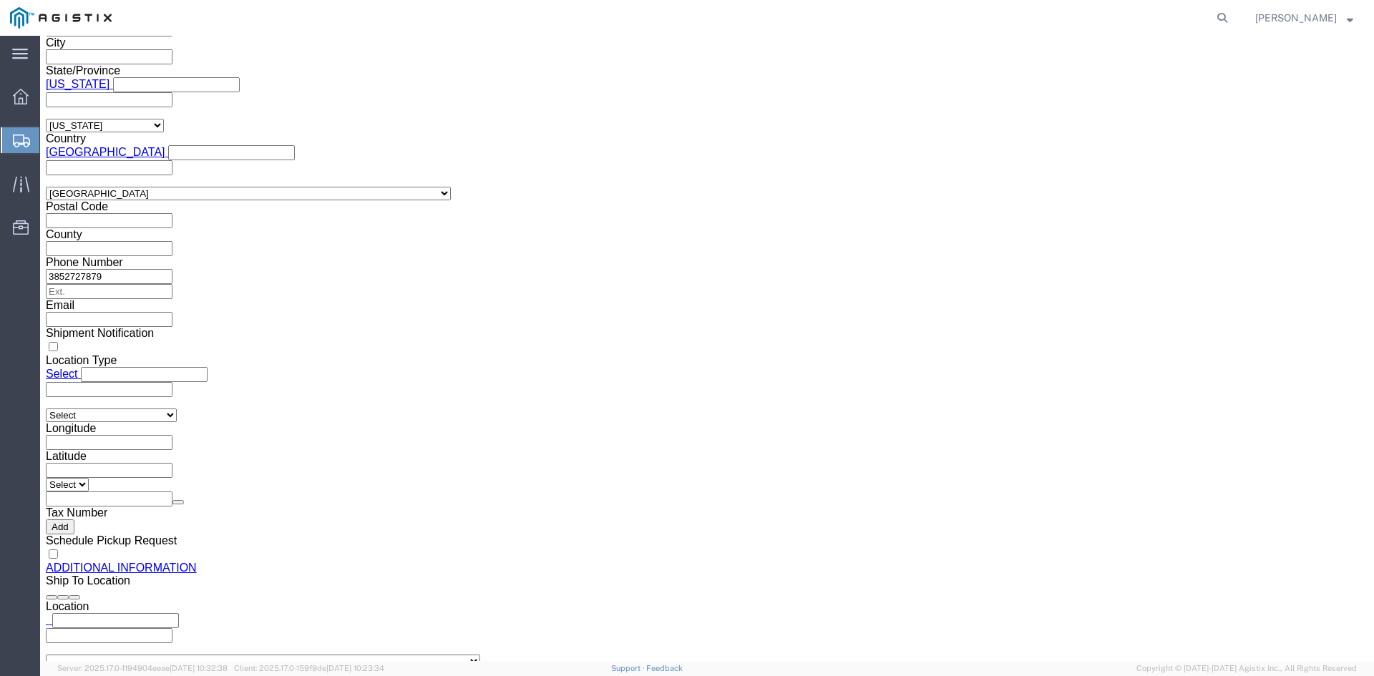
click button "Rate Shipment"
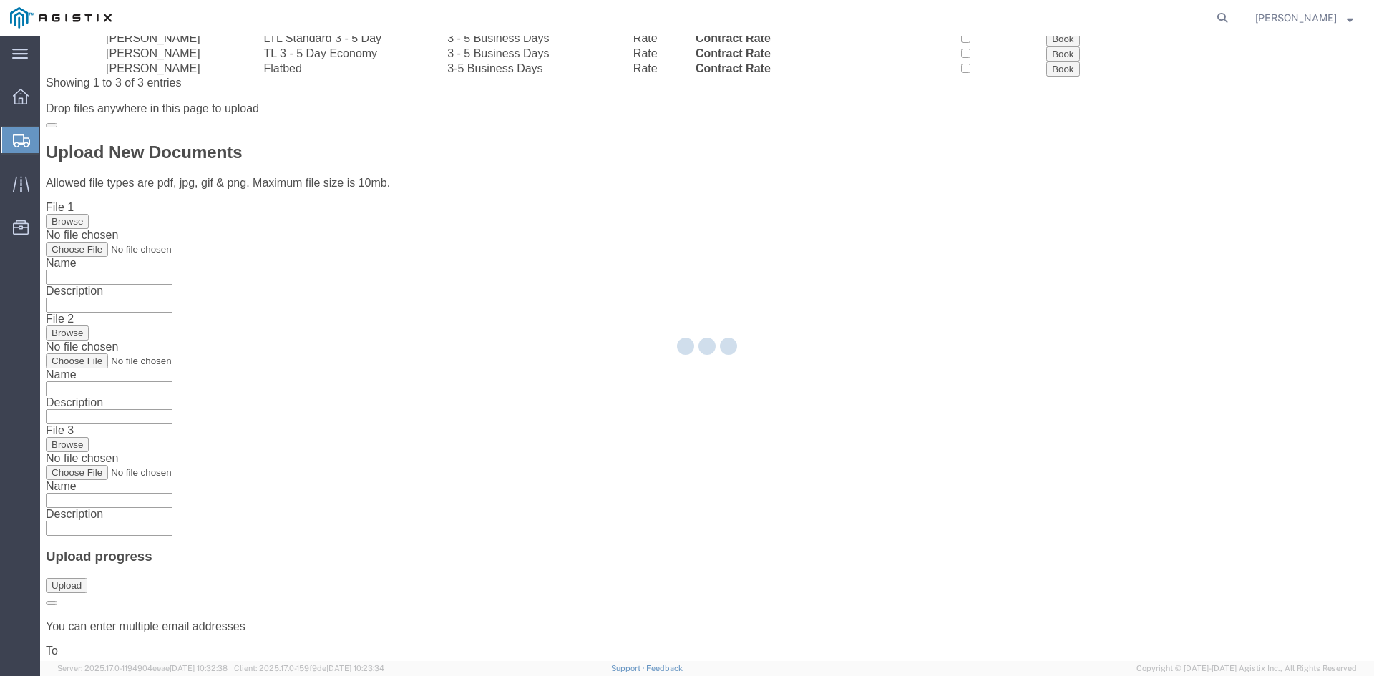
scroll to position [0, 0]
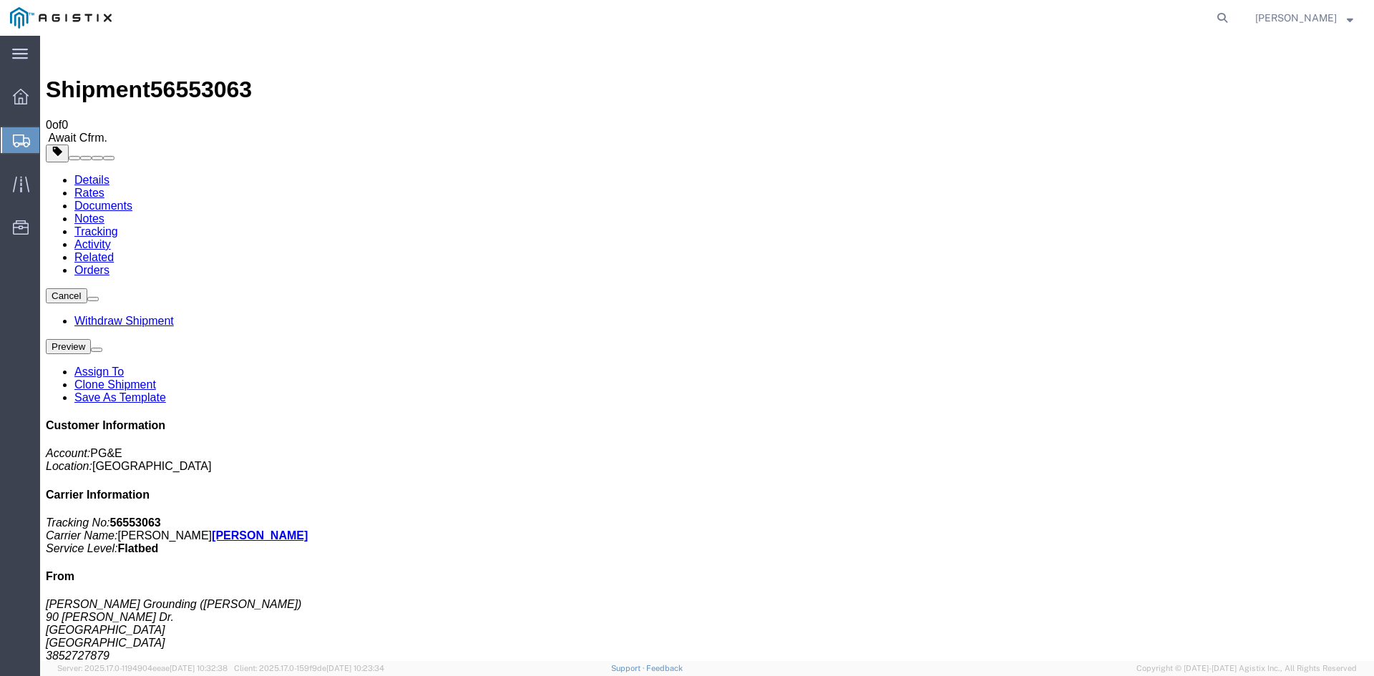
drag, startPoint x: 658, startPoint y: 391, endPoint x: 786, endPoint y: 384, distance: 127.6
drag, startPoint x: 872, startPoint y: 157, endPoint x: 875, endPoint y: 172, distance: 15.3
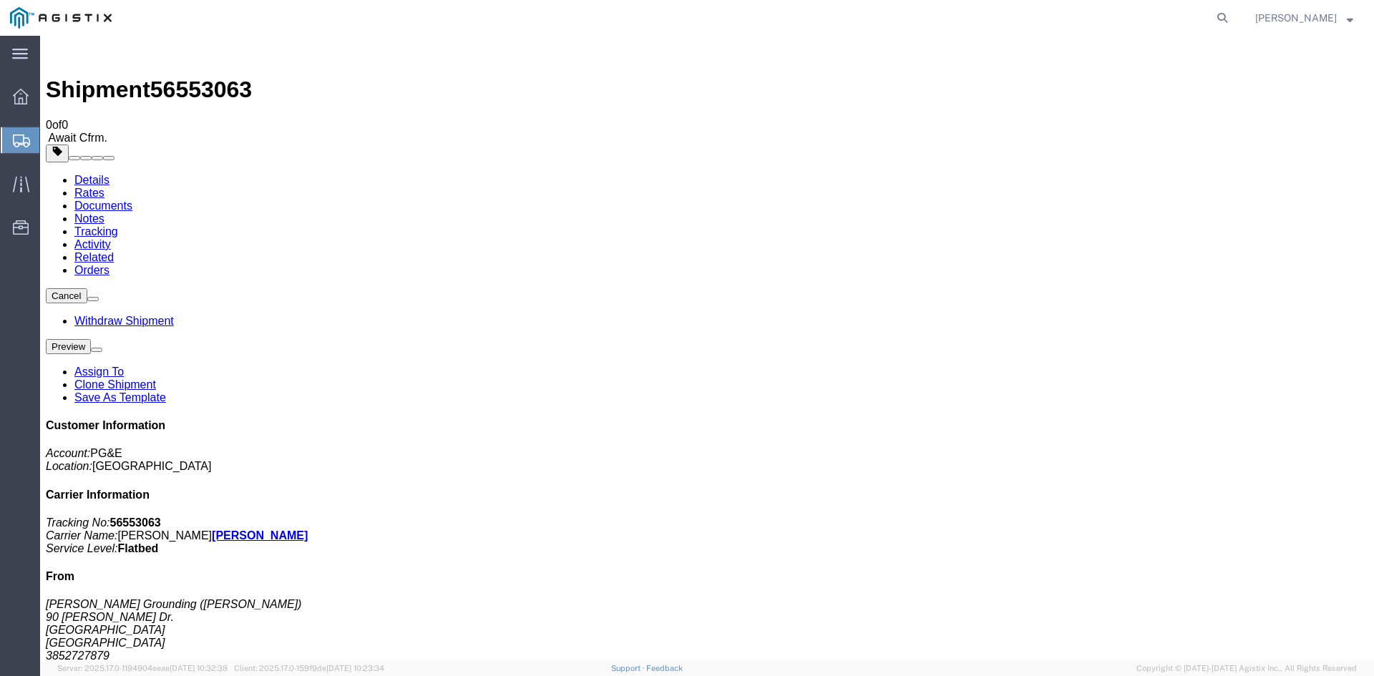
drag, startPoint x: 1114, startPoint y: 132, endPoint x: 1237, endPoint y: 616, distance: 499.4
click at [1293, 617] on div "Customer Information Account: PG&E Location: [GEOGRAPHIC_DATA] [GEOGRAPHIC_DATA…" at bounding box center [707, 667] width 1323 height 497
click at [1351, 20] on strong "button" at bounding box center [1350, 17] width 6 height 5
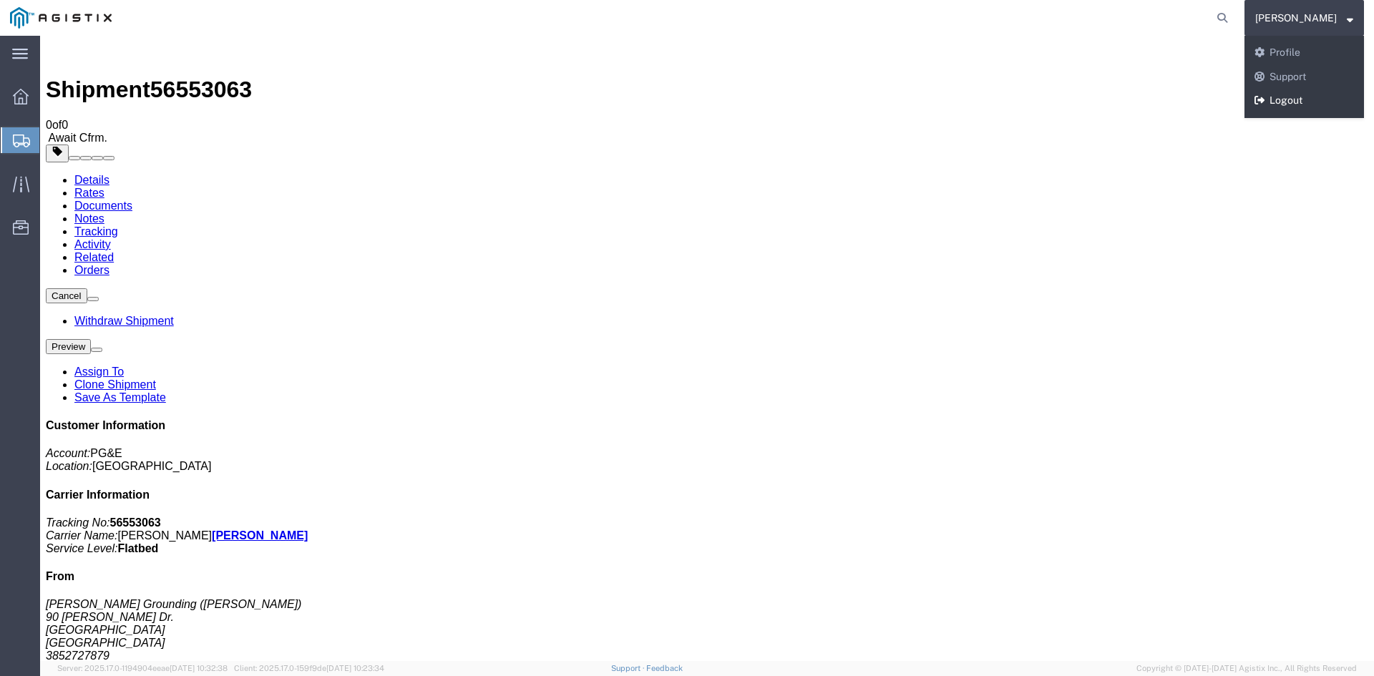
click at [1313, 100] on link "Logout" at bounding box center [1305, 101] width 120 height 24
